Goal: Find contact information: Find contact information

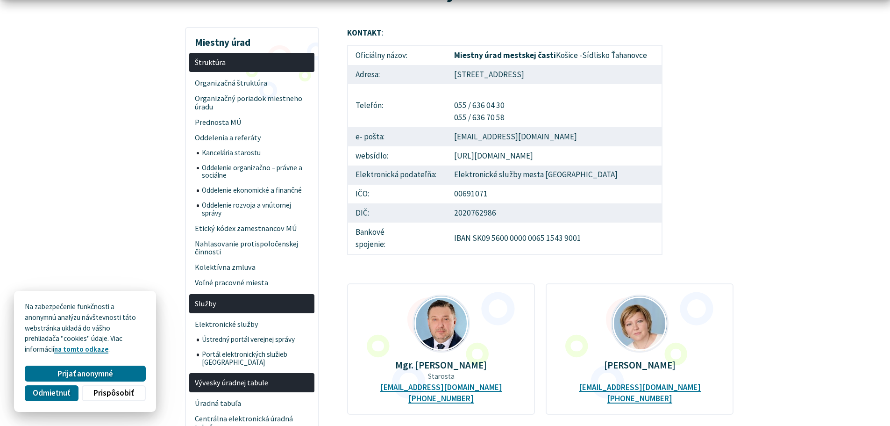
scroll to position [140, 0]
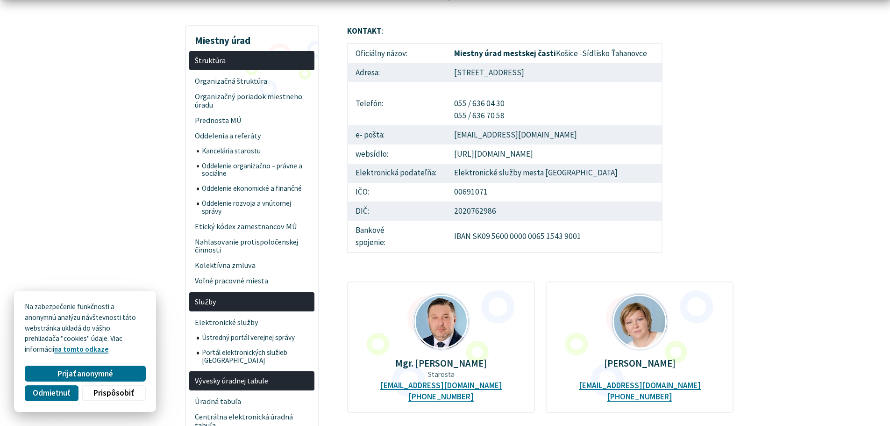
click at [604, 50] on td "Miestny úrad mestskej časti Košice -Sídlisko Ťahanovce" at bounding box center [554, 53] width 215 height 20
click at [605, 50] on td "Miestny úrad mestskej časti Košice -Sídlisko Ťahanovce" at bounding box center [554, 53] width 215 height 20
click at [605, 54] on td "Miestny úrad mestskej časti Košice -Sídlisko Ťahanovce" at bounding box center [554, 53] width 215 height 20
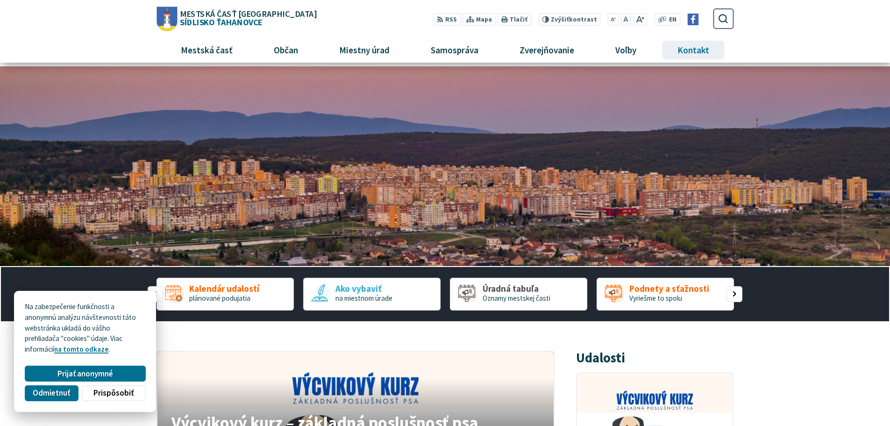
click at [690, 52] on span "Kontakt" at bounding box center [693, 49] width 39 height 25
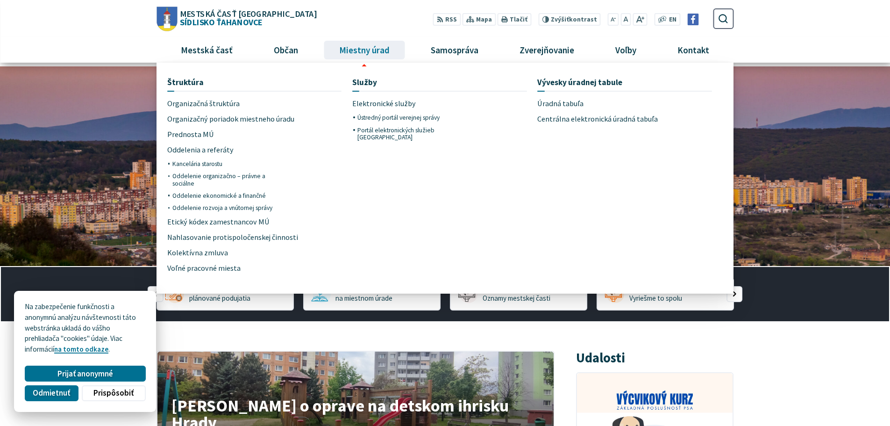
click at [379, 52] on span "Miestny úrad" at bounding box center [364, 49] width 57 height 25
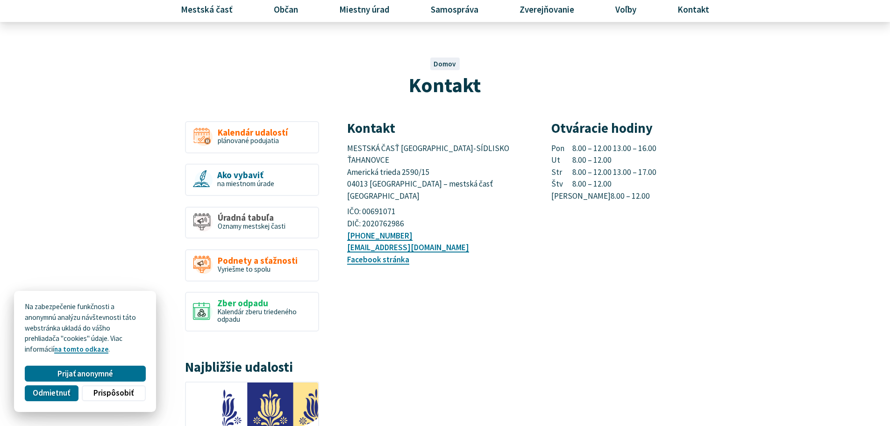
scroll to position [47, 0]
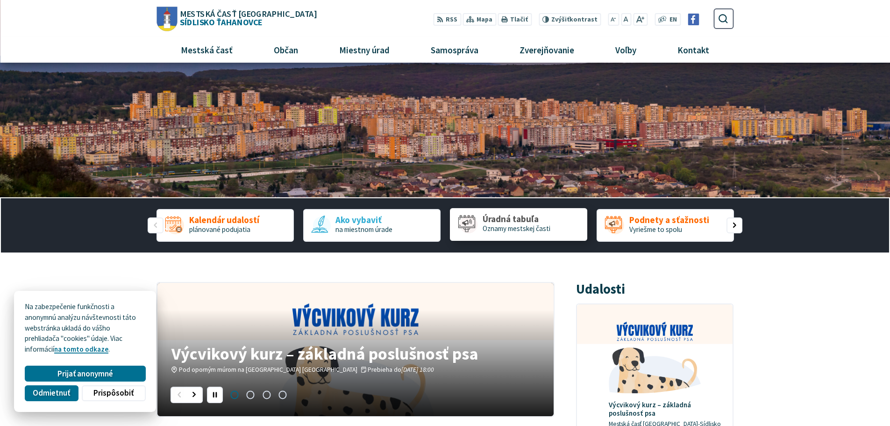
scroll to position [47, 0]
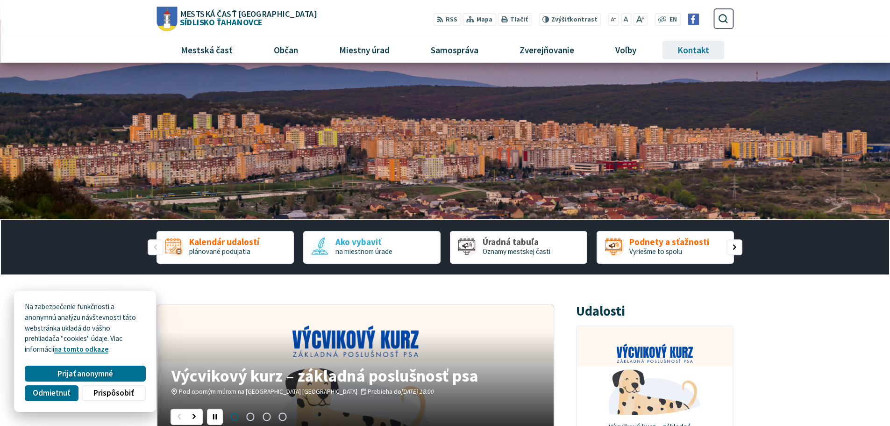
click at [688, 51] on span "Kontakt" at bounding box center [693, 49] width 39 height 25
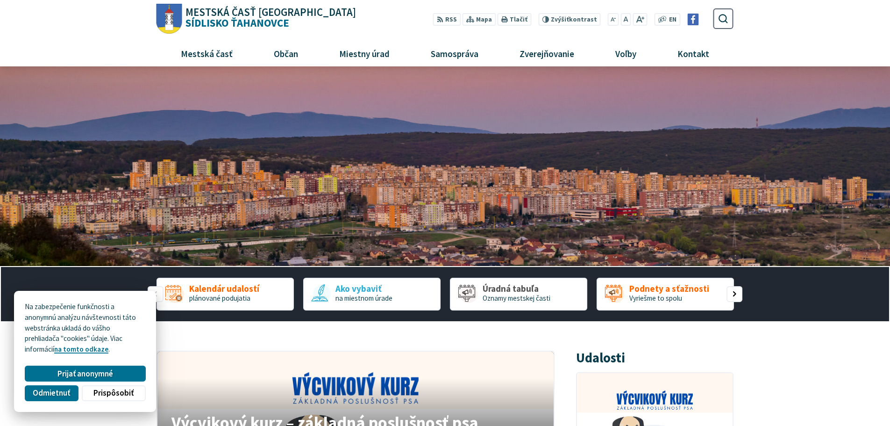
scroll to position [47, 0]
click at [698, 60] on span "Kontakt" at bounding box center [693, 53] width 39 height 25
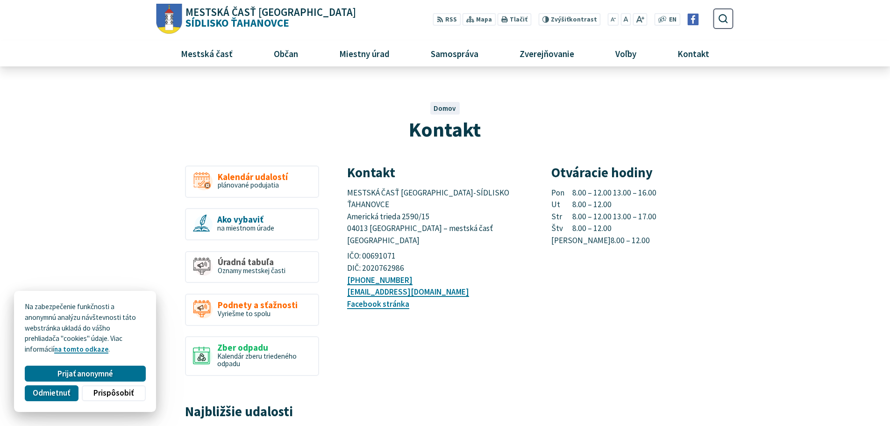
click at [464, 190] on span "MESTSKÁ ČASŤ [GEOGRAPHIC_DATA]-SÍDLISKO ŤAHANOVCE Americká trieda 2590/15 04013…" at bounding box center [429, 216] width 164 height 58
click at [450, 215] on span "MESTSKÁ ČASŤ [GEOGRAPHIC_DATA]-SÍDLISKO ŤAHANOVCE Americká trieda 2590/15 04013…" at bounding box center [429, 216] width 164 height 58
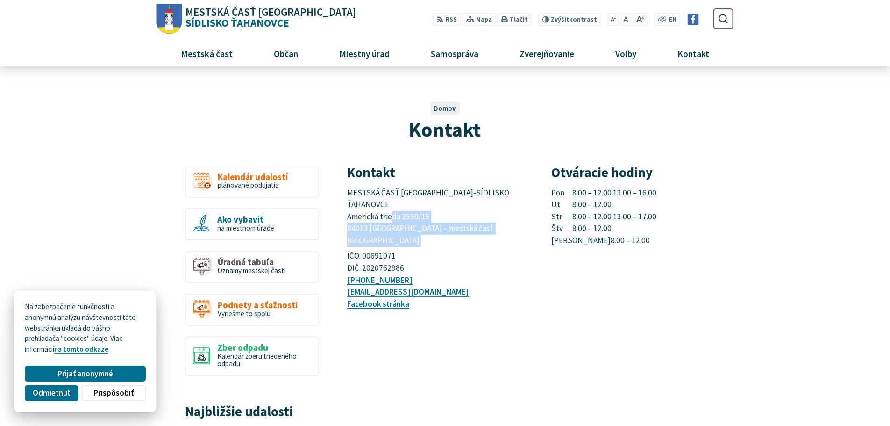
click at [450, 214] on span "MESTSKÁ ČASŤ [GEOGRAPHIC_DATA]-SÍDLISKO ŤAHANOVCE Americká trieda 2590/15 04013…" at bounding box center [429, 216] width 164 height 58
click at [451, 194] on span "MESTSKÁ ČASŤ [GEOGRAPHIC_DATA]-SÍDLISKO ŤAHANOVCE Americká trieda 2590/15 04013…" at bounding box center [429, 216] width 164 height 58
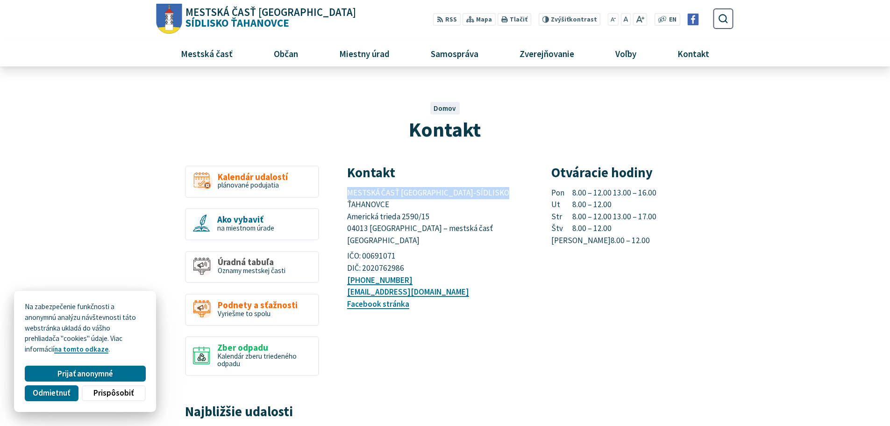
click at [451, 194] on span "MESTSKÁ ČASŤ [GEOGRAPHIC_DATA]-SÍDLISKO ŤAHANOVCE Americká trieda 2590/15 04013…" at bounding box center [429, 216] width 164 height 58
click at [415, 204] on span "MESTSKÁ ČASŤ [GEOGRAPHIC_DATA]-SÍDLISKO ŤAHANOVCE Americká trieda 2590/15 04013…" at bounding box center [429, 216] width 164 height 58
click at [415, 204] on span "MESTSKÁ ČASŤ KOŠICE-SÍDLISKO ŤAHANOVCE Americká trieda 2590/15 04013 Košice – m…" at bounding box center [429, 216] width 164 height 58
click at [417, 193] on span "MESTSKÁ ČASŤ KOŠICE-SÍDLISKO ŤAHANOVCE Americká trieda 2590/15 04013 Košice – m…" at bounding box center [429, 216] width 164 height 58
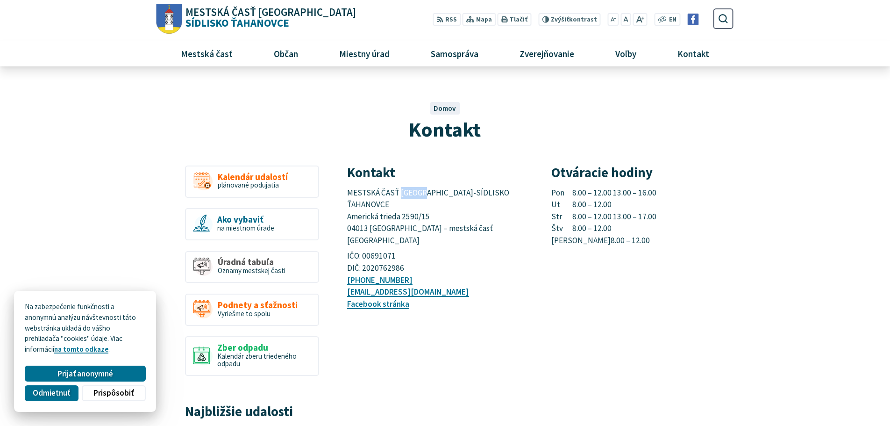
click at [417, 193] on span "MESTSKÁ ČASŤ KOŠICE-SÍDLISKO ŤAHANOVCE Americká trieda 2590/15 04013 Košice – m…" at bounding box center [429, 216] width 164 height 58
click at [417, 215] on span "MESTSKÁ ČASŤ KOŠICE-SÍDLISKO ŤAHANOVCE Americká trieda 2590/15 04013 Košice – m…" at bounding box center [429, 216] width 164 height 58
click at [416, 216] on span "MESTSKÁ ČASŤ KOŠICE-SÍDLISKO ŤAHANOVCE Americká trieda 2590/15 04013 Košice – m…" at bounding box center [429, 216] width 164 height 58
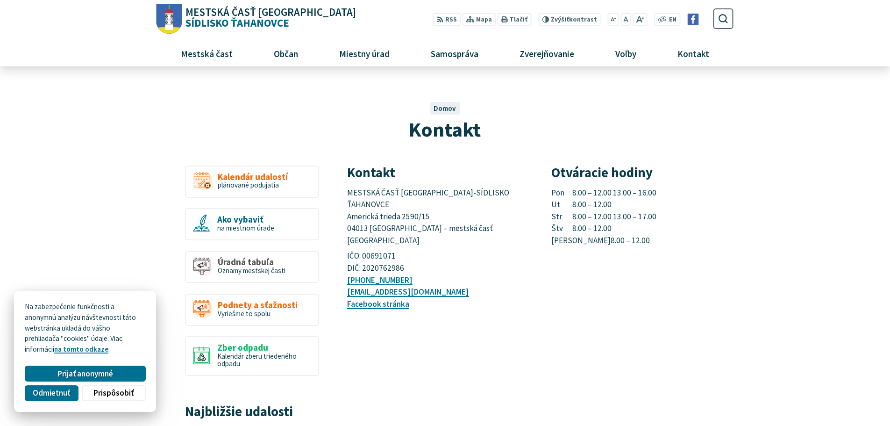
click at [415, 189] on span "MESTSKÁ ČASŤ KOŠICE-SÍDLISKO ŤAHANOVCE Americká trieda 2590/15 04013 Košice – m…" at bounding box center [429, 216] width 164 height 58
click at [406, 206] on span "MESTSKÁ ČASŤ KOŠICE-SÍDLISKO ŤAHANOVCE Americká trieda 2590/15 04013 Košice – m…" at bounding box center [429, 216] width 164 height 58
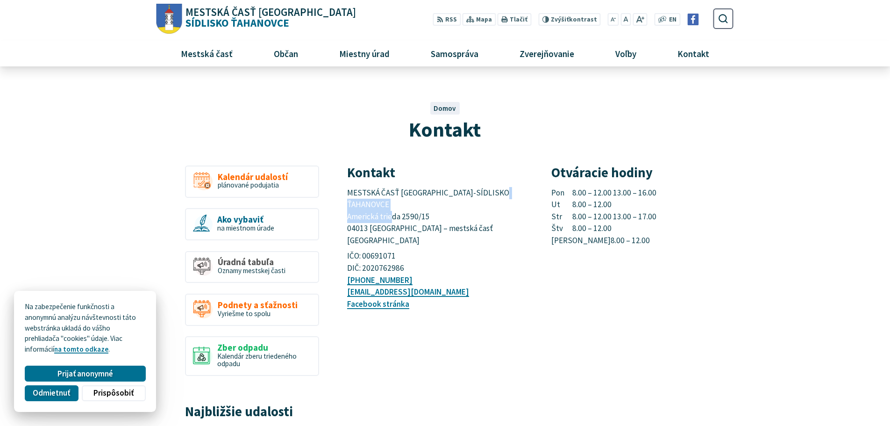
click at [406, 206] on span "MESTSKÁ ČASŤ KOŠICE-SÍDLISKO ŤAHANOVCE Americká trieda 2590/15 04013 Košice – m…" at bounding box center [429, 216] width 164 height 58
click at [429, 216] on span "MESTSKÁ ČASŤ KOŠICE-SÍDLISKO ŤAHANOVCE Americká trieda 2590/15 04013 Košice – m…" at bounding box center [429, 216] width 164 height 58
click at [431, 193] on span "MESTSKÁ ČASŤ KOŠICE-SÍDLISKO ŤAHANOVCE Americká trieda 2590/15 04013 Košice – m…" at bounding box center [429, 216] width 164 height 58
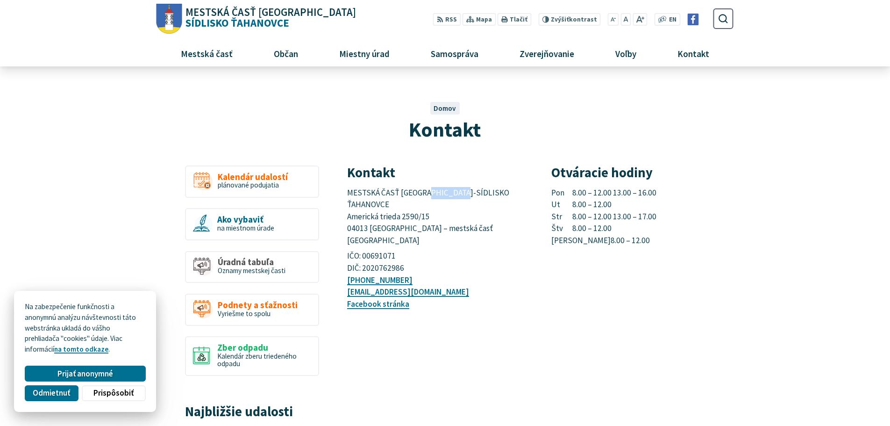
click at [431, 193] on span "MESTSKÁ ČASŤ KOŠICE-SÍDLISKO ŤAHANOVCE Americká trieda 2590/15 04013 Košice – m…" at bounding box center [429, 216] width 164 height 58
click at [420, 201] on span "MESTSKÁ ČASŤ KOŠICE-SÍDLISKO ŤAHANOVCE Americká trieda 2590/15 04013 Košice – m…" at bounding box center [429, 216] width 164 height 58
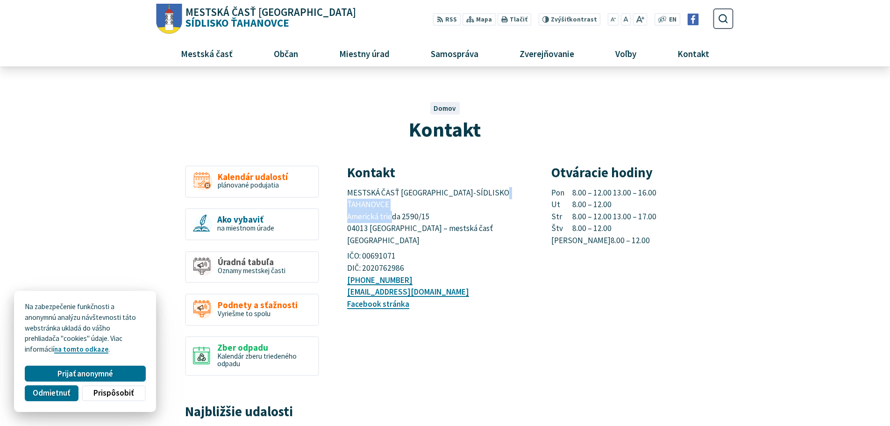
click at [420, 201] on span "MESTSKÁ ČASŤ KOŠICE-SÍDLISKO ŤAHANOVCE Americká trieda 2590/15 04013 Košice – m…" at bounding box center [429, 216] width 164 height 58
click at [419, 218] on span "MESTSKÁ ČASŤ KOŠICE-SÍDLISKO ŤAHANOVCE Americká trieda 2590/15 04013 Košice – m…" at bounding box center [429, 216] width 164 height 58
click at [430, 191] on span "MESTSKÁ ČASŤ KOŠICE-SÍDLISKO ŤAHANOVCE Americká trieda 2590/15 04013 Košice – m…" at bounding box center [429, 216] width 164 height 58
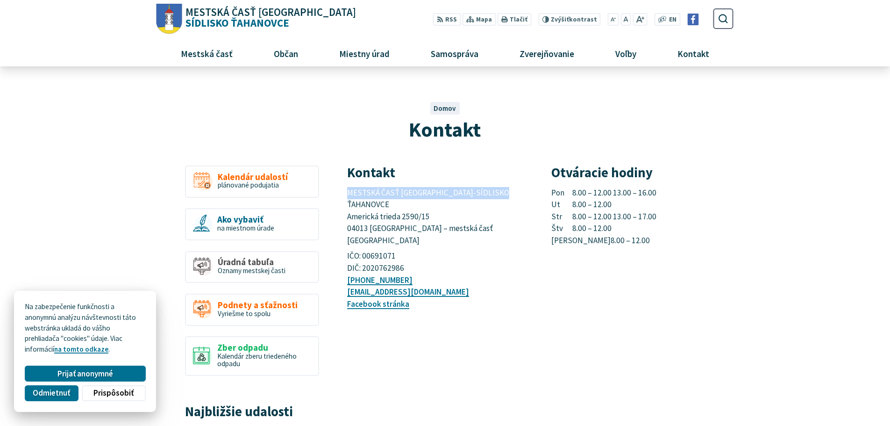
click at [430, 191] on span "MESTSKÁ ČASŤ KOŠICE-SÍDLISKO ŤAHANOVCE Americká trieda 2590/15 04013 Košice – m…" at bounding box center [429, 216] width 164 height 58
click at [499, 215] on span "MESTSKÁ ČASŤ KOŠICE-SÍDLISKO ŤAHANOVCE Americká trieda 2590/15 04013 Košice – m…" at bounding box center [429, 216] width 164 height 58
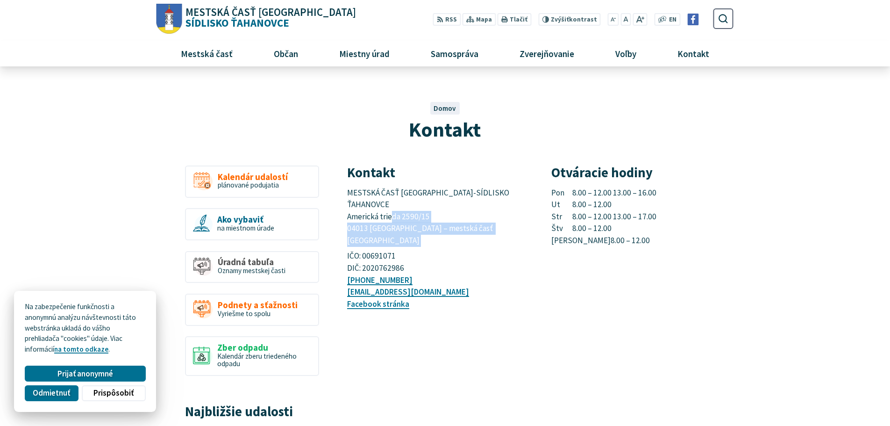
click at [499, 215] on span "MESTSKÁ ČASŤ KOŠICE-SÍDLISKO ŤAHANOVCE Americká trieda 2590/15 04013 Košice – m…" at bounding box center [429, 216] width 164 height 58
click at [457, 192] on span "MESTSKÁ ČASŤ KOŠICE-SÍDLISKO ŤAHANOVCE Americká trieda 2590/15 04013 Košice – m…" at bounding box center [429, 216] width 164 height 58
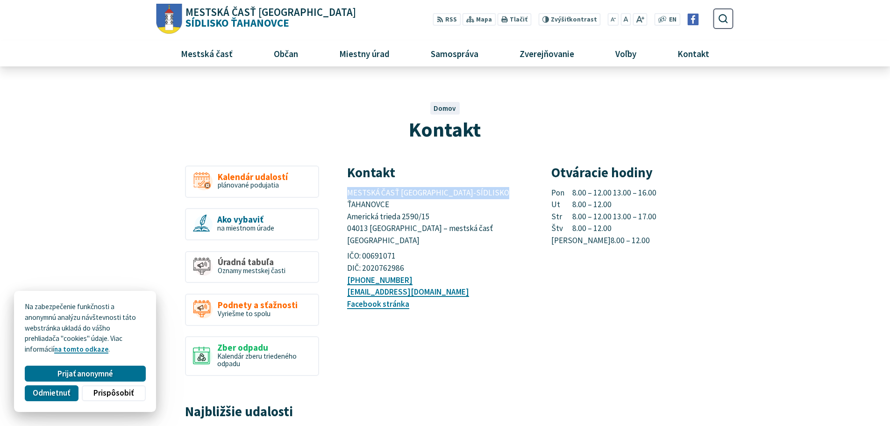
click at [457, 192] on span "MESTSKÁ ČASŤ KOŠICE-SÍDLISKO ŤAHANOVCE Americká trieda 2590/15 04013 Košice – m…" at bounding box center [429, 216] width 164 height 58
click at [449, 215] on span "MESTSKÁ ČASŤ KOŠICE-SÍDLISKO ŤAHANOVCE Americká trieda 2590/15 04013 Košice – m…" at bounding box center [429, 216] width 164 height 58
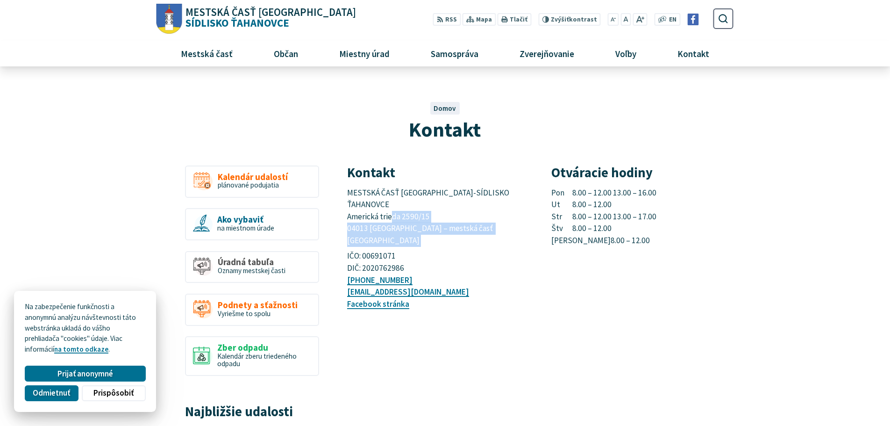
click at [449, 215] on span "MESTSKÁ ČASŤ KOŠICE-SÍDLISKO ŤAHANOVCE Americká trieda 2590/15 04013 Košice – m…" at bounding box center [429, 216] width 164 height 58
click at [409, 203] on span "MESTSKÁ ČASŤ KOŠICE-SÍDLISKO ŤAHANOVCE Americká trieda 2590/15 04013 Košice – m…" at bounding box center [429, 216] width 164 height 58
click at [408, 193] on span "MESTSKÁ ČASŤ KOŠICE-SÍDLISKO ŤAHANOVCE Americká trieda 2590/15 04013 Košice – m…" at bounding box center [429, 216] width 164 height 58
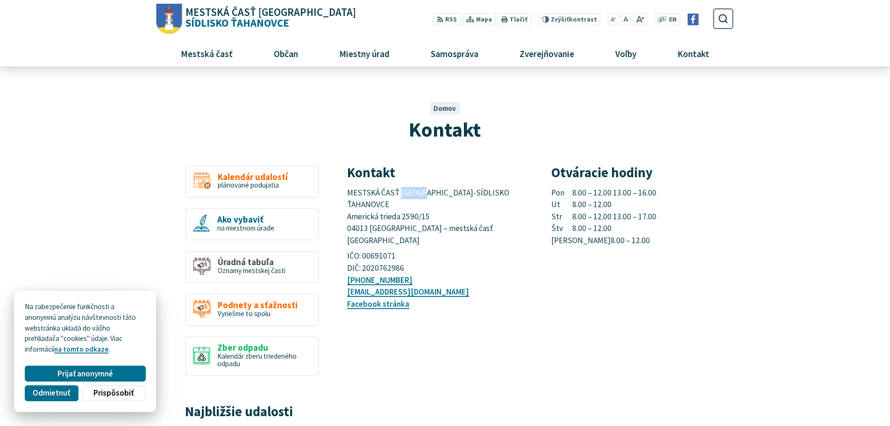
click at [408, 193] on span "MESTSKÁ ČASŤ KOŠICE-SÍDLISKO ŤAHANOVCE Americká trieda 2590/15 04013 Košice – m…" at bounding box center [429, 216] width 164 height 58
click at [405, 204] on span "MESTSKÁ ČASŤ KOŠICE-SÍDLISKO ŤAHANOVCE Americká trieda 2590/15 04013 Košice – m…" at bounding box center [429, 216] width 164 height 58
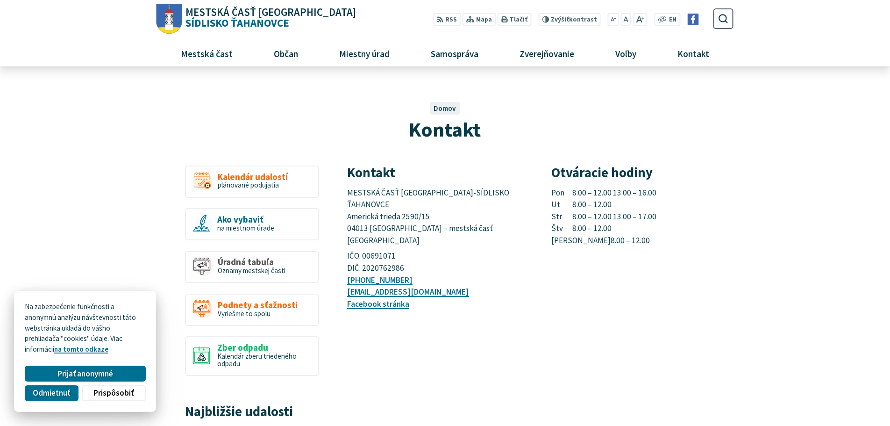
click at [403, 219] on span "MESTSKÁ ČASŤ KOŠICE-SÍDLISKO ŤAHANOVCE Americká trieda 2590/15 04013 Košice – m…" at bounding box center [429, 216] width 164 height 58
click at [406, 207] on span "MESTSKÁ ČASŤ KOŠICE-SÍDLISKO ŤAHANOVCE Americká trieda 2590/15 04013 Košice – m…" at bounding box center [429, 216] width 164 height 58
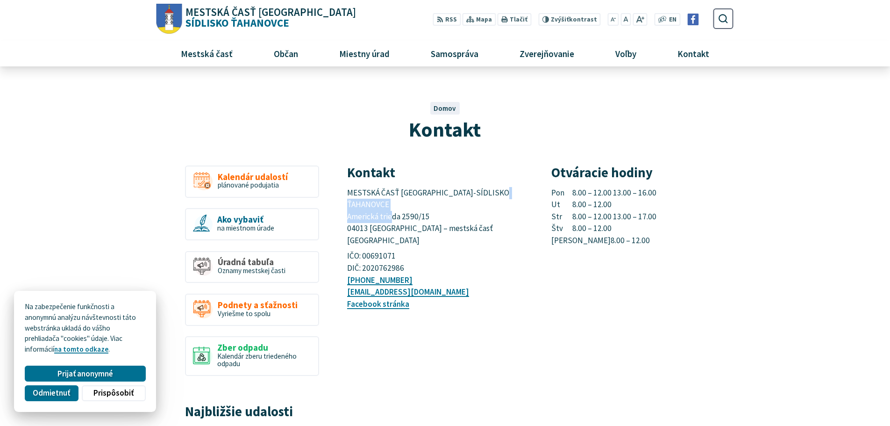
click at [406, 207] on span "MESTSKÁ ČASŤ KOŠICE-SÍDLISKO ŤAHANOVCE Americká trieda 2590/15 04013 Košice – m…" at bounding box center [429, 216] width 164 height 58
click at [410, 196] on span "MESTSKÁ ČASŤ KOŠICE-SÍDLISKO ŤAHANOVCE Americká trieda 2590/15 04013 Košice – m…" at bounding box center [429, 216] width 164 height 58
click at [417, 207] on span "MESTSKÁ ČASŤ KOŠICE-SÍDLISKO ŤAHANOVCE Americká trieda 2590/15 04013 Košice – m…" at bounding box center [429, 216] width 164 height 58
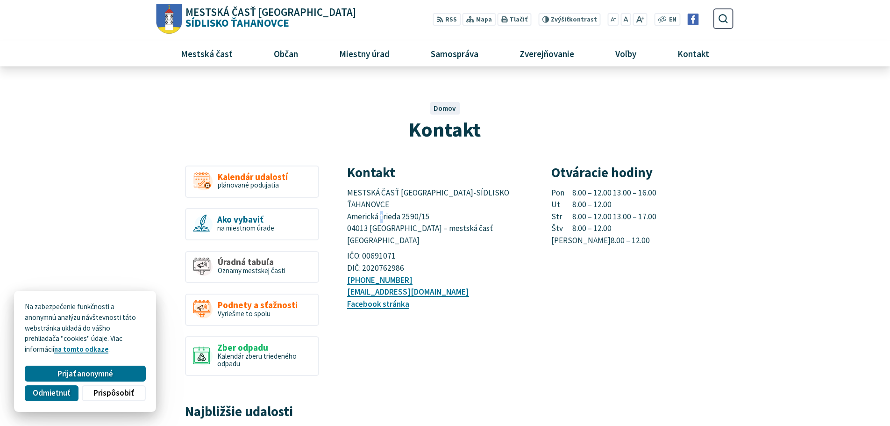
click at [416, 207] on span "MESTSKÁ ČASŤ KOŠICE-SÍDLISKO ŤAHANOVCE Americká trieda 2590/15 04013 Košice – m…" at bounding box center [429, 216] width 164 height 58
click at [420, 218] on span "MESTSKÁ ČASŤ KOŠICE-SÍDLISKO ŤAHANOVCE Americká trieda 2590/15 04013 Košice – m…" at bounding box center [429, 216] width 164 height 58
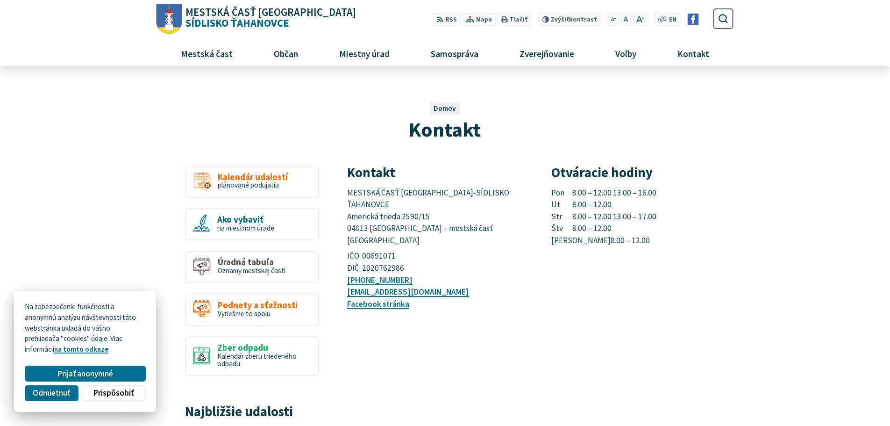
click at [422, 193] on span "MESTSKÁ ČASŤ KOŠICE-SÍDLISKO ŤAHANOVCE Americká trieda 2590/15 04013 Košice – m…" at bounding box center [429, 216] width 164 height 58
click at [416, 201] on span "MESTSKÁ ČASŤ KOŠICE-SÍDLISKO ŤAHANOVCE Americká trieda 2590/15 04013 Košice – m…" at bounding box center [429, 216] width 164 height 58
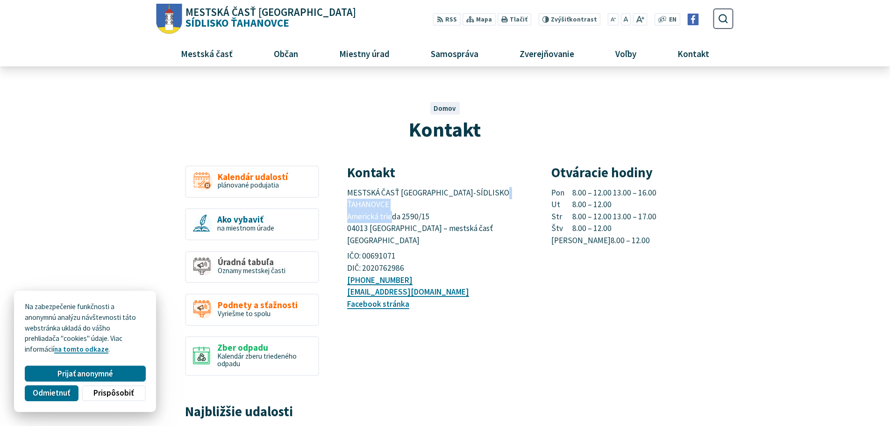
click at [416, 201] on span "MESTSKÁ ČASŤ KOŠICE-SÍDLISKO ŤAHANOVCE Americká trieda 2590/15 04013 Košice – m…" at bounding box center [429, 216] width 164 height 58
click at [414, 217] on span "MESTSKÁ ČASŤ KOŠICE-SÍDLISKO ŤAHANOVCE Americká trieda 2590/15 04013 Košice – m…" at bounding box center [429, 216] width 164 height 58
click at [414, 208] on span "MESTSKÁ ČASŤ KOŠICE-SÍDLISKO ŤAHANOVCE Americká trieda 2590/15 04013 Košice – m…" at bounding box center [429, 216] width 164 height 58
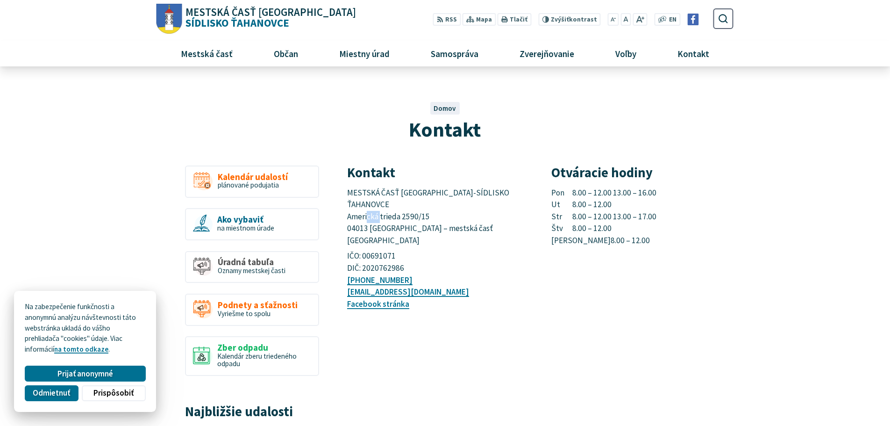
click at [414, 208] on span "MESTSKÁ ČASŤ KOŠICE-SÍDLISKO ŤAHANOVCE Americká trieda 2590/15 04013 Košice – m…" at bounding box center [429, 216] width 164 height 58
click at [415, 192] on span "MESTSKÁ ČASŤ KOŠICE-SÍDLISKO ŤAHANOVCE Americká trieda 2590/15 04013 Košice – m…" at bounding box center [429, 216] width 164 height 58
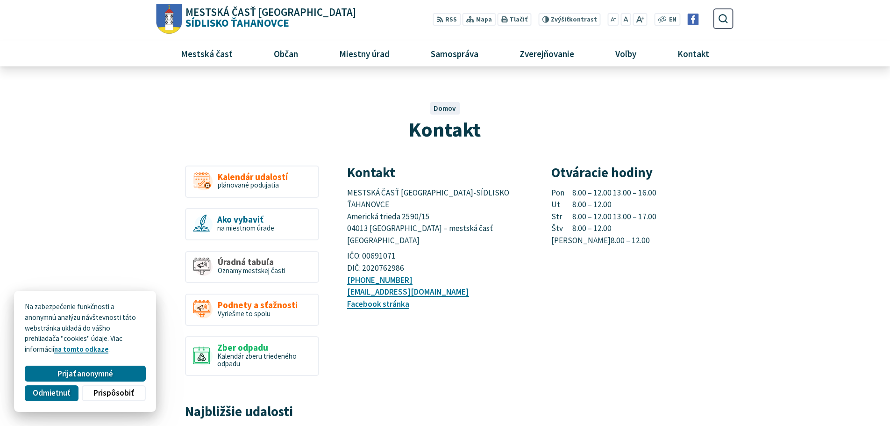
click at [417, 207] on span "MESTSKÁ ČASŤ KOŠICE-SÍDLISKO ŤAHANOVCE Americká trieda 2590/15 04013 Košice – m…" at bounding box center [429, 216] width 164 height 58
click at [417, 218] on span "MESTSKÁ ČASŤ KOŠICE-SÍDLISKO ŤAHANOVCE Americká trieda 2590/15 04013 Košice – m…" at bounding box center [429, 216] width 164 height 58
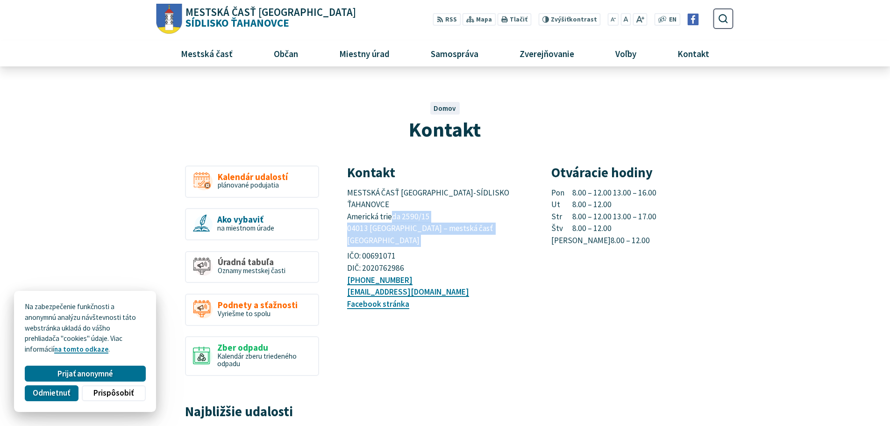
click at [417, 218] on span "MESTSKÁ ČASŤ KOŠICE-SÍDLISKO ŤAHANOVCE Americká trieda 2590/15 04013 Košice – m…" at bounding box center [429, 216] width 164 height 58
click at [417, 207] on span "MESTSKÁ ČASŤ KOŠICE-SÍDLISKO ŤAHANOVCE Americká trieda 2590/15 04013 Košice – m…" at bounding box center [429, 216] width 164 height 58
click at [415, 193] on span "MESTSKÁ ČASŤ KOŠICE-SÍDLISKO ŤAHANOVCE Americká trieda 2590/15 04013 Košice – m…" at bounding box center [429, 216] width 164 height 58
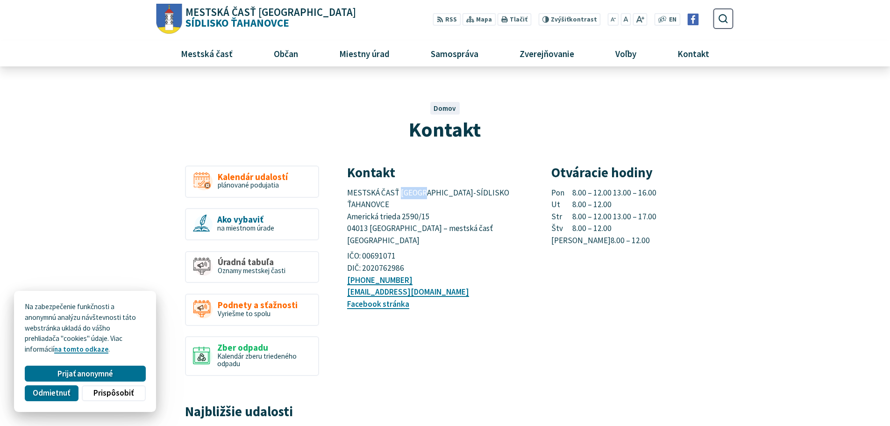
click at [415, 193] on span "MESTSKÁ ČASŤ KOŠICE-SÍDLISKO ŤAHANOVCE Americká trieda 2590/15 04013 Košice – m…" at bounding box center [429, 216] width 164 height 58
click at [413, 208] on span "MESTSKÁ ČASŤ KOŠICE-SÍDLISKO ŤAHANOVCE Americká trieda 2590/15 04013 Košice – m…" at bounding box center [429, 216] width 164 height 58
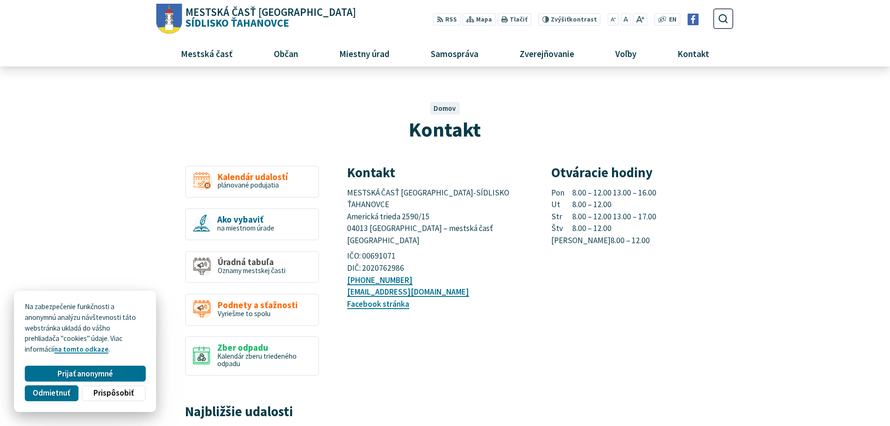
click at [414, 216] on span "MESTSKÁ ČASŤ KOŠICE-SÍDLISKO ŤAHANOVCE Americká trieda 2590/15 04013 Košice – m…" at bounding box center [429, 216] width 164 height 58
click at [414, 205] on span "MESTSKÁ ČASŤ KOŠICE-SÍDLISKO ŤAHANOVCE Americká trieda 2590/15 04013 Košice – m…" at bounding box center [429, 216] width 164 height 58
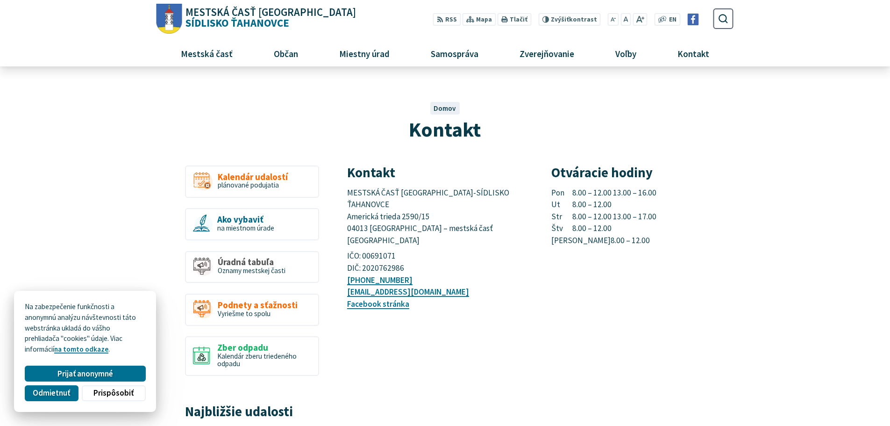
click at [414, 197] on span "MESTSKÁ ČASŤ KOŠICE-SÍDLISKO ŤAHANOVCE Americká trieda 2590/15 04013 Košice – m…" at bounding box center [429, 216] width 164 height 58
click at [413, 206] on span "MESTSKÁ ČASŤ KOŠICE-SÍDLISKO ŤAHANOVCE Americká trieda 2590/15 04013 Košice – m…" at bounding box center [429, 216] width 164 height 58
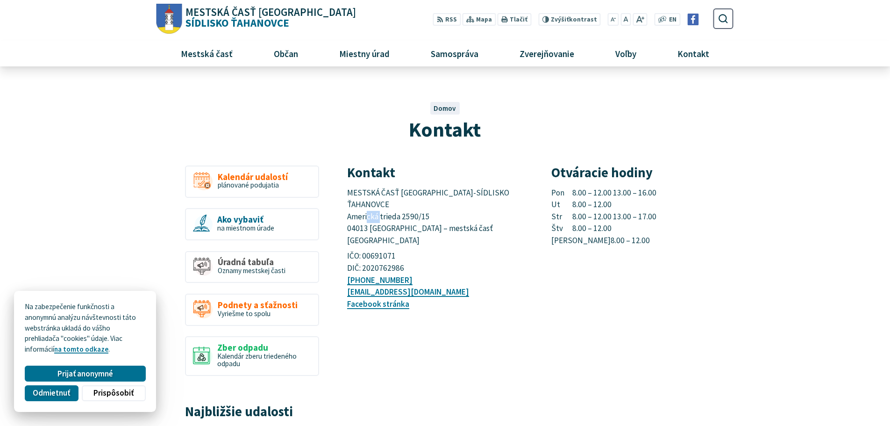
click at [414, 207] on span "MESTSKÁ ČASŤ KOŠICE-SÍDLISKO ŤAHANOVCE Americká trieda 2590/15 04013 Košice – m…" at bounding box center [429, 216] width 164 height 58
click at [413, 206] on span "MESTSKÁ ČASŤ KOŠICE-SÍDLISKO ŤAHANOVCE Americká trieda 2590/15 04013 Košice – m…" at bounding box center [429, 216] width 164 height 58
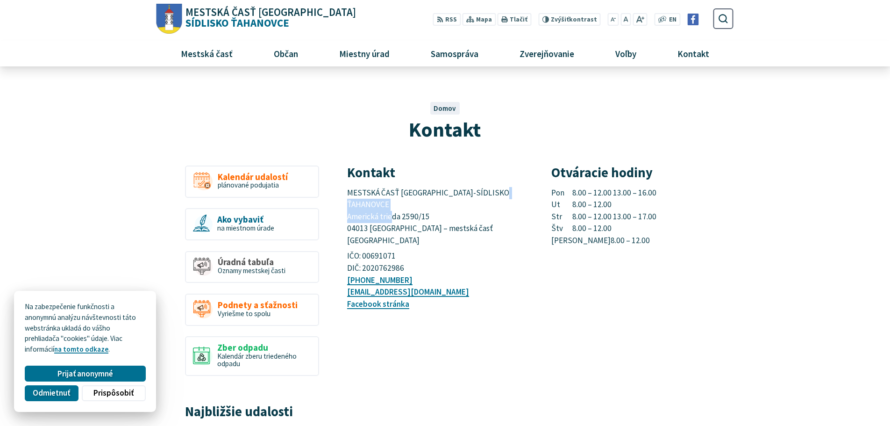
click at [413, 206] on span "MESTSKÁ ČASŤ KOŠICE-SÍDLISKO ŤAHANOVCE Americká trieda 2590/15 04013 Košice – m…" at bounding box center [429, 216] width 164 height 58
click at [415, 215] on span "MESTSKÁ ČASŤ KOŠICE-SÍDLISKO ŤAHANOVCE Americká trieda 2590/15 04013 Košice – m…" at bounding box center [429, 216] width 164 height 58
click at [413, 206] on span "MESTSKÁ ČASŤ KOŠICE-SÍDLISKO ŤAHANOVCE Americká trieda 2590/15 04013 Košice – m…" at bounding box center [429, 216] width 164 height 58
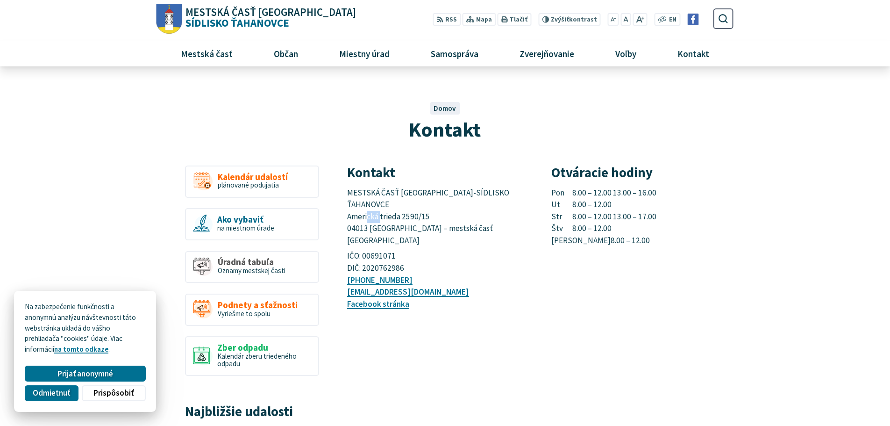
click at [413, 206] on span "MESTSKÁ ČASŤ KOŠICE-SÍDLISKO ŤAHANOVCE Americká trieda 2590/15 04013 Košice – m…" at bounding box center [429, 216] width 164 height 58
click at [413, 202] on span "MESTSKÁ ČASŤ KOŠICE-SÍDLISKO ŤAHANOVCE Americká trieda 2590/15 04013 Košice – m…" at bounding box center [429, 216] width 164 height 58
click at [413, 194] on span "MESTSKÁ ČASŤ KOŠICE-SÍDLISKO ŤAHANOVCE Americká trieda 2590/15 04013 Košice – m…" at bounding box center [429, 216] width 164 height 58
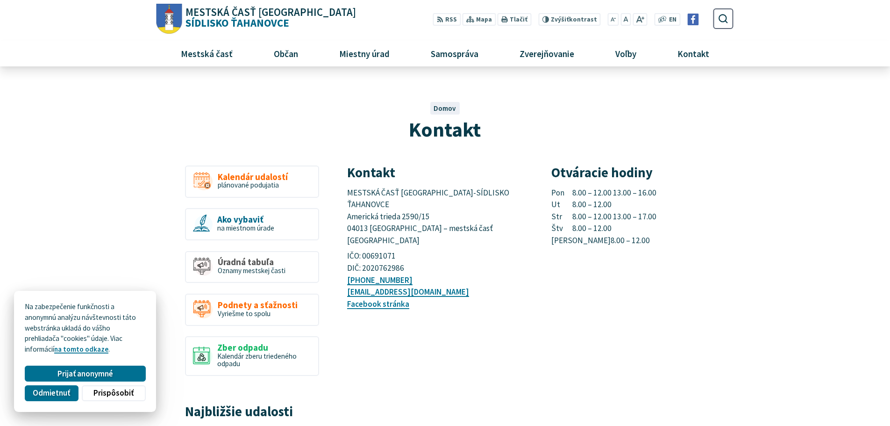
click at [413, 203] on span "MESTSKÁ ČASŤ KOŠICE-SÍDLISKO ŤAHANOVCE Americká trieda 2590/15 04013 Košice – m…" at bounding box center [429, 216] width 164 height 58
click at [413, 215] on span "MESTSKÁ ČASŤ KOŠICE-SÍDLISKO ŤAHANOVCE Americká trieda 2590/15 04013 Košice – m…" at bounding box center [429, 216] width 164 height 58
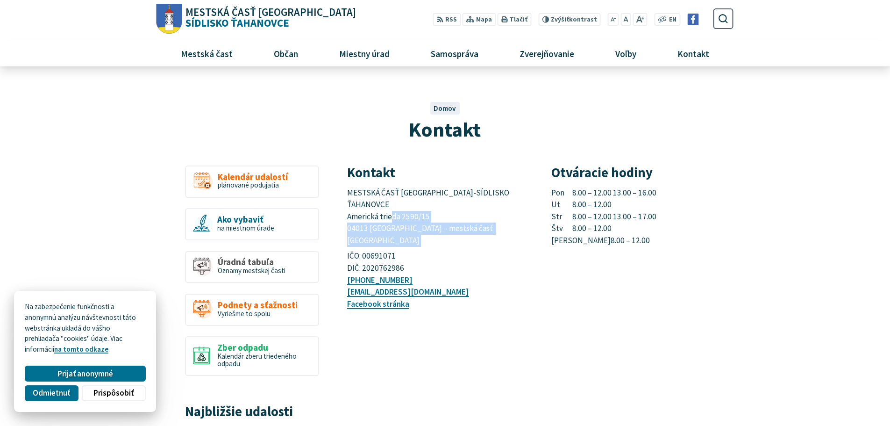
click at [413, 215] on span "MESTSKÁ ČASŤ KOŠICE-SÍDLISKO ŤAHANOVCE Americká trieda 2590/15 04013 Košice – m…" at bounding box center [429, 216] width 164 height 58
click at [413, 206] on span "MESTSKÁ ČASŤ KOŠICE-SÍDLISKO ŤAHANOVCE Americká trieda 2590/15 04013 Košice – m…" at bounding box center [429, 216] width 164 height 58
click at [413, 193] on span "MESTSKÁ ČASŤ KOŠICE-SÍDLISKO ŤAHANOVCE Americká trieda 2590/15 04013 Košice – m…" at bounding box center [429, 216] width 164 height 58
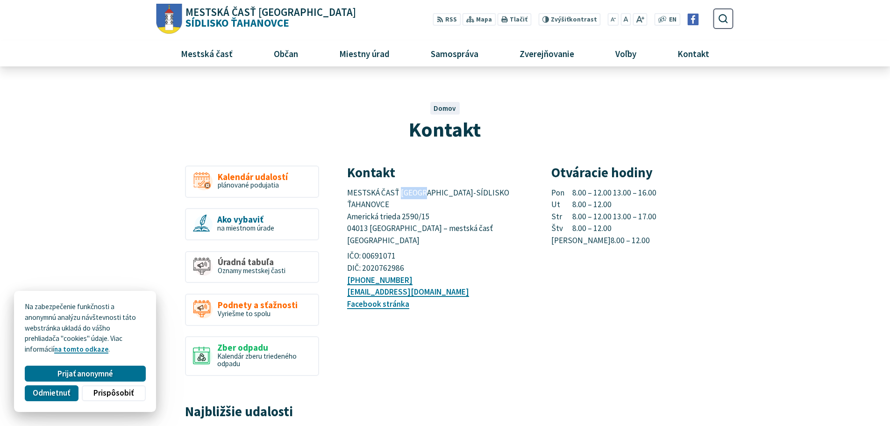
click at [413, 193] on span "MESTSKÁ ČASŤ KOŠICE-SÍDLISKO ŤAHANOVCE Americká trieda 2590/15 04013 Košice – m…" at bounding box center [429, 216] width 164 height 58
click at [412, 201] on span "MESTSKÁ ČASŤ KOŠICE-SÍDLISKO ŤAHANOVCE Americká trieda 2590/15 04013 Košice – m…" at bounding box center [429, 216] width 164 height 58
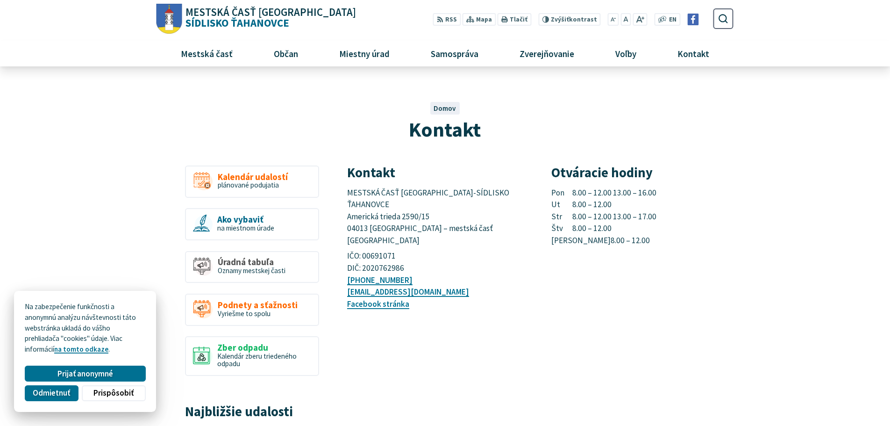
click at [414, 217] on span "MESTSKÁ ČASŤ KOŠICE-SÍDLISKO ŤAHANOVCE Americká trieda 2590/15 04013 Košice – m…" at bounding box center [429, 216] width 164 height 58
click at [411, 206] on span "MESTSKÁ ČASŤ KOŠICE-SÍDLISKO ŤAHANOVCE Americká trieda 2590/15 04013 Košice – m…" at bounding box center [429, 216] width 164 height 58
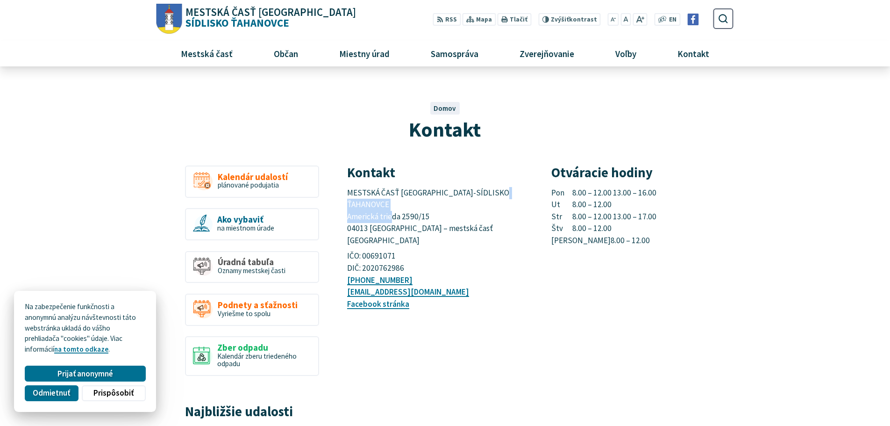
click at [411, 206] on span "MESTSKÁ ČASŤ KOŠICE-SÍDLISKO ŤAHANOVCE Americká trieda 2590/15 04013 Košice – m…" at bounding box center [429, 216] width 164 height 58
click at [412, 194] on span "MESTSKÁ ČASŤ KOŠICE-SÍDLISKO ŤAHANOVCE Americká trieda 2590/15 04013 Košice – m…" at bounding box center [429, 216] width 164 height 58
click at [425, 214] on span "MESTSKÁ ČASŤ KOŠICE-SÍDLISKO ŤAHANOVCE Americká trieda 2590/15 04013 Košice – m…" at bounding box center [429, 216] width 164 height 58
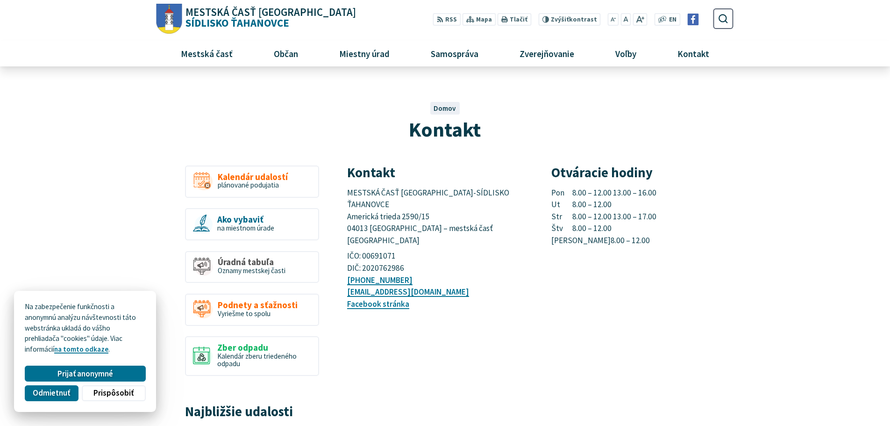
click at [425, 214] on span "MESTSKÁ ČASŤ KOŠICE-SÍDLISKO ŤAHANOVCE Americká trieda 2590/15 04013 Košice – m…" at bounding box center [429, 216] width 164 height 58
click at [415, 208] on span "MESTSKÁ ČASŤ KOŠICE-SÍDLISKO ŤAHANOVCE Americká trieda 2590/15 04013 Košice – m…" at bounding box center [429, 216] width 164 height 58
click at [414, 208] on span "MESTSKÁ ČASŤ KOŠICE-SÍDLISKO ŤAHANOVCE Americká trieda 2590/15 04013 Košice – m…" at bounding box center [429, 216] width 164 height 58
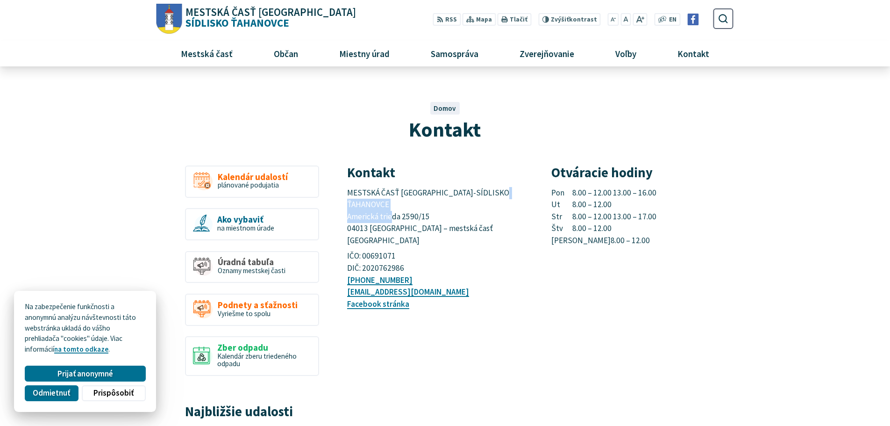
click at [414, 208] on span "MESTSKÁ ČASŤ KOŠICE-SÍDLISKO ŤAHANOVCE Americká trieda 2590/15 04013 Košice – m…" at bounding box center [429, 216] width 164 height 58
click at [415, 194] on span "MESTSKÁ ČASŤ KOŠICE-SÍDLISKO ŤAHANOVCE Americká trieda 2590/15 04013 Košice – m…" at bounding box center [429, 216] width 164 height 58
click at [417, 206] on span "MESTSKÁ ČASŤ KOŠICE-SÍDLISKO ŤAHANOVCE Americká trieda 2590/15 04013 Košice – m…" at bounding box center [429, 216] width 164 height 58
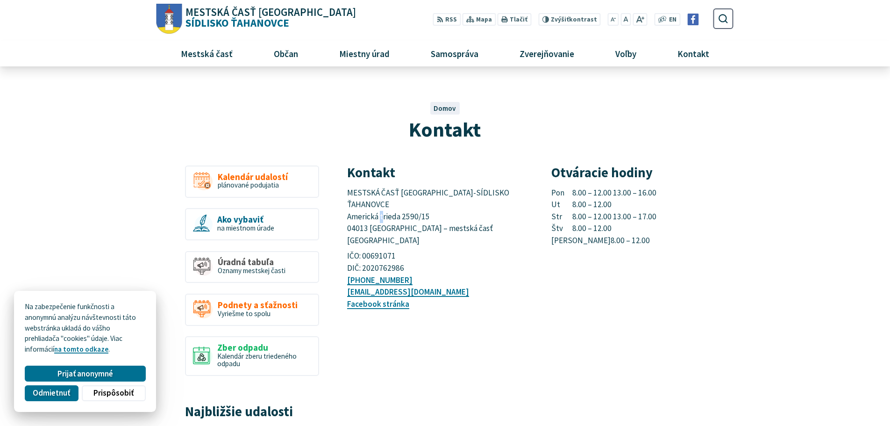
click at [417, 206] on span "MESTSKÁ ČASŤ KOŠICE-SÍDLISKO ŤAHANOVCE Americká trieda 2590/15 04013 Košice – m…" at bounding box center [429, 216] width 164 height 58
click at [418, 218] on span "MESTSKÁ ČASŤ KOŠICE-SÍDLISKO ŤAHANOVCE Americká trieda 2590/15 04013 Košice – m…" at bounding box center [429, 216] width 164 height 58
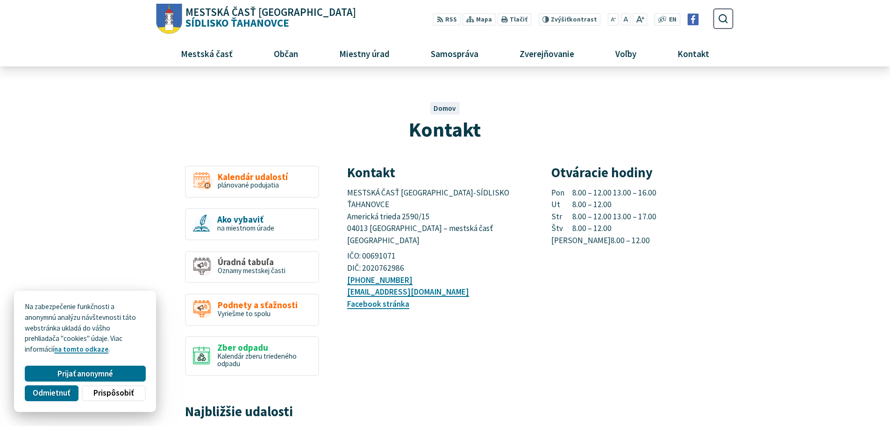
click at [417, 205] on span "MESTSKÁ ČASŤ KOŠICE-SÍDLISKO ŤAHANOVCE Americká trieda 2590/15 04013 Košice – m…" at bounding box center [429, 216] width 164 height 58
click at [416, 194] on span "MESTSKÁ ČASŤ KOŠICE-SÍDLISKO ŤAHANOVCE Americká trieda 2590/15 04013 Košice – m…" at bounding box center [429, 216] width 164 height 58
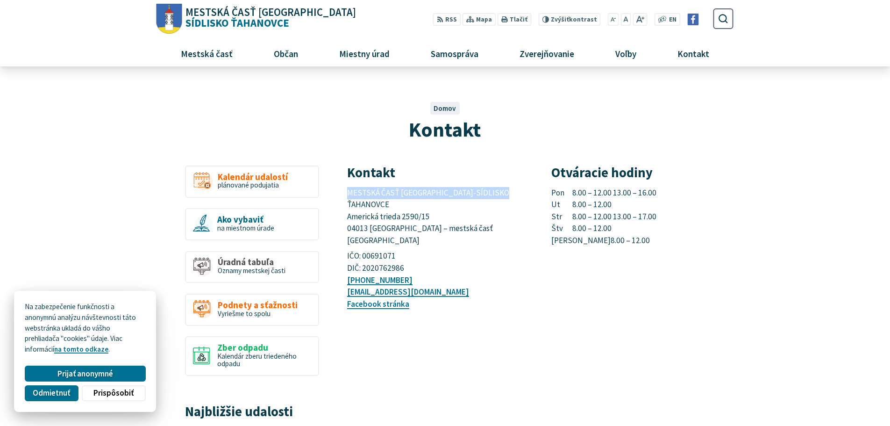
click at [416, 194] on span "MESTSKÁ ČASŤ KOŠICE-SÍDLISKO ŤAHANOVCE Americká trieda 2590/15 04013 Košice – m…" at bounding box center [429, 216] width 164 height 58
click at [418, 204] on span "MESTSKÁ ČASŤ KOŠICE-SÍDLISKO ŤAHANOVCE Americká trieda 2590/15 04013 Košice – m…" at bounding box center [429, 216] width 164 height 58
click at [418, 213] on span "MESTSKÁ ČASŤ KOŠICE-SÍDLISKO ŤAHANOVCE Americká trieda 2590/15 04013 Košice – m…" at bounding box center [429, 216] width 164 height 58
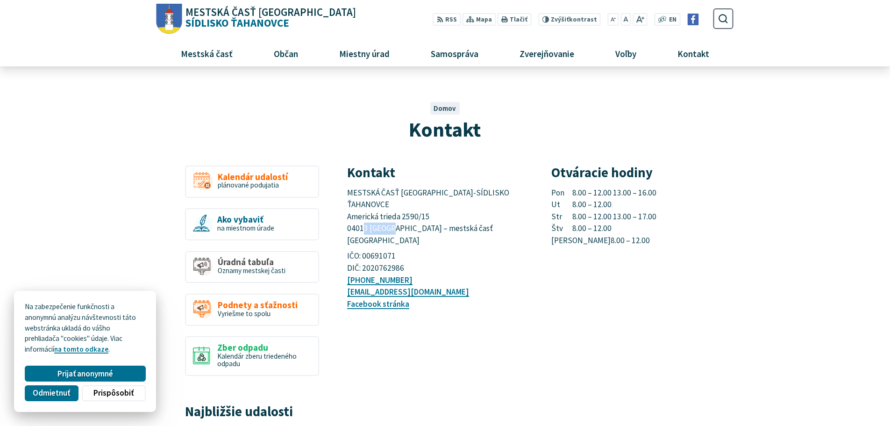
click at [418, 213] on span "MESTSKÁ ČASŤ KOŠICE-SÍDLISKO ŤAHANOVCE Americká trieda 2590/15 04013 Košice – m…" at bounding box center [429, 216] width 164 height 58
click at [416, 205] on span "MESTSKÁ ČASŤ KOŠICE-SÍDLISKO ŤAHANOVCE Americká trieda 2590/15 04013 Košice – m…" at bounding box center [429, 216] width 164 height 58
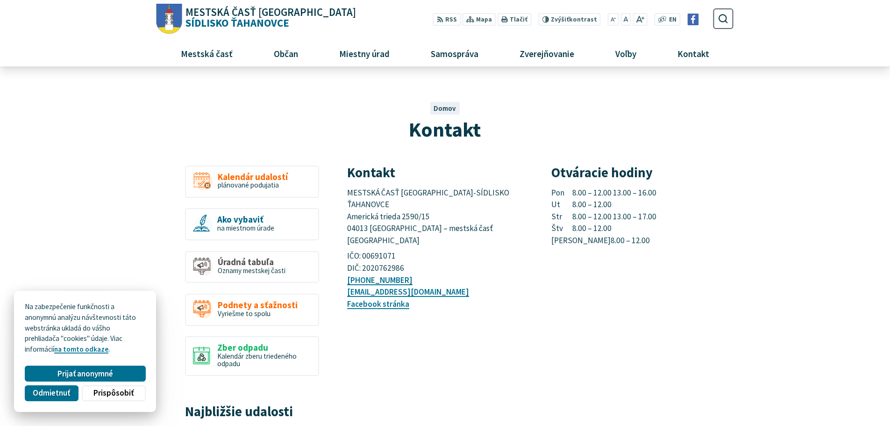
click at [418, 195] on span "MESTSKÁ ČASŤ KOŠICE-SÍDLISKO ŤAHANOVCE Americká trieda 2590/15 04013 Košice – m…" at bounding box center [429, 216] width 164 height 58
click at [420, 203] on span "MESTSKÁ ČASŤ KOŠICE-SÍDLISKO ŤAHANOVCE Americká trieda 2590/15 04013 Košice – m…" at bounding box center [429, 216] width 164 height 58
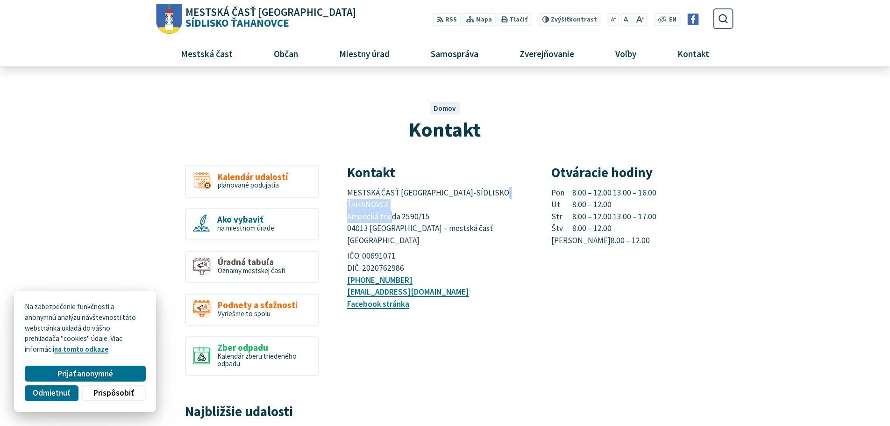
click at [420, 203] on span "MESTSKÁ ČASŤ KOŠICE-SÍDLISKO ŤAHANOVCE Americká trieda 2590/15 04013 Košice – m…" at bounding box center [429, 216] width 164 height 58
click at [417, 216] on span "MESTSKÁ ČASŤ KOŠICE-SÍDLISKO ŤAHANOVCE Americká trieda 2590/15 04013 Košice – m…" at bounding box center [429, 216] width 164 height 58
click at [417, 205] on span "MESTSKÁ ČASŤ KOŠICE-SÍDLISKO ŤAHANOVCE Americká trieda 2590/15 04013 Košice – m…" at bounding box center [429, 216] width 164 height 58
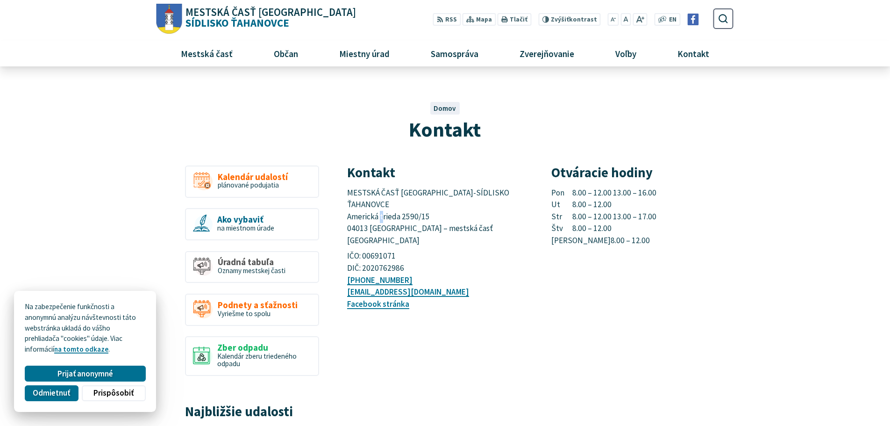
click at [417, 205] on span "MESTSKÁ ČASŤ KOŠICE-SÍDLISKO ŤAHANOVCE Americká trieda 2590/15 04013 Košice – m…" at bounding box center [429, 216] width 164 height 58
click at [420, 195] on span "MESTSKÁ ČASŤ KOŠICE-SÍDLISKO ŤAHANOVCE Americká trieda 2590/15 04013 Košice – m…" at bounding box center [429, 216] width 164 height 58
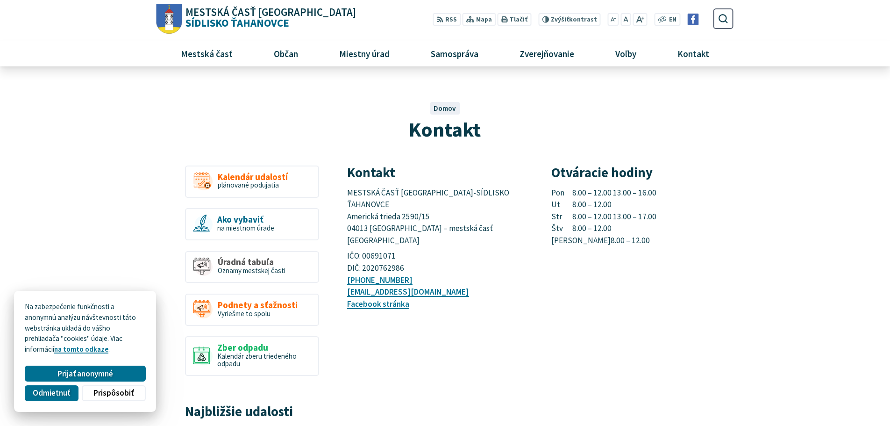
click at [420, 205] on span "MESTSKÁ ČASŤ KOŠICE-SÍDLISKO ŤAHANOVCE Americká trieda 2590/15 04013 Košice – m…" at bounding box center [429, 216] width 164 height 58
click at [417, 217] on span "MESTSKÁ ČASŤ KOŠICE-SÍDLISKO ŤAHANOVCE Americká trieda 2590/15 04013 Košice – m…" at bounding box center [429, 216] width 164 height 58
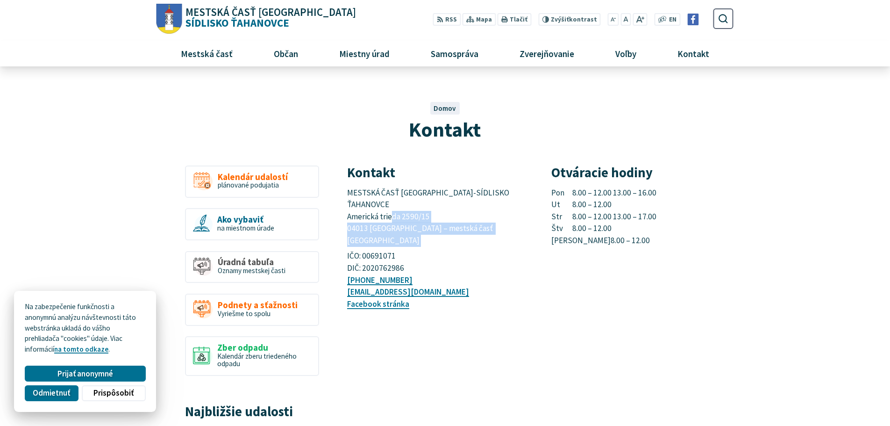
click at [417, 217] on span "MESTSKÁ ČASŤ KOŠICE-SÍDLISKO ŤAHANOVCE Americká trieda 2590/15 04013 Košice – m…" at bounding box center [429, 216] width 164 height 58
click at [417, 206] on span "MESTSKÁ ČASŤ KOŠICE-SÍDLISKO ŤAHANOVCE Americká trieda 2590/15 04013 Košice – m…" at bounding box center [429, 216] width 164 height 58
click at [419, 193] on span "MESTSKÁ ČASŤ KOŠICE-SÍDLISKO ŤAHANOVCE Americká trieda 2590/15 04013 Košice – m…" at bounding box center [429, 216] width 164 height 58
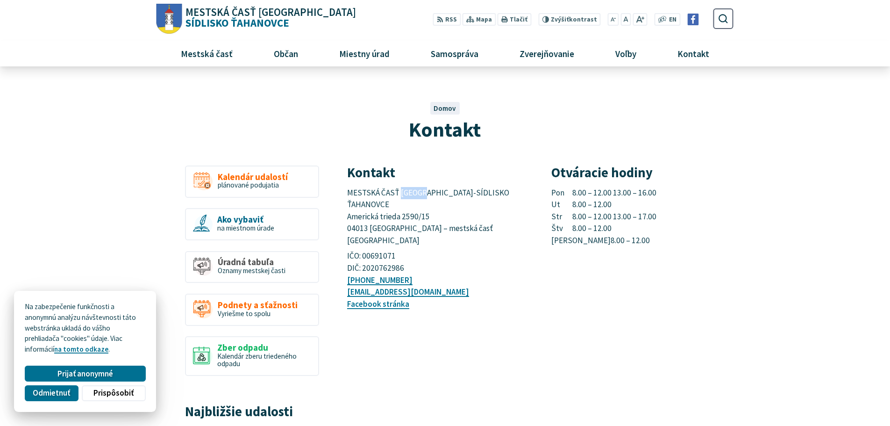
click at [419, 193] on span "MESTSKÁ ČASŤ KOŠICE-SÍDLISKO ŤAHANOVCE Americká trieda 2590/15 04013 Košice – m…" at bounding box center [429, 216] width 164 height 58
click at [416, 204] on span "MESTSKÁ ČASŤ KOŠICE-SÍDLISKO ŤAHANOVCE Americká trieda 2590/15 04013 Košice – m…" at bounding box center [429, 216] width 164 height 58
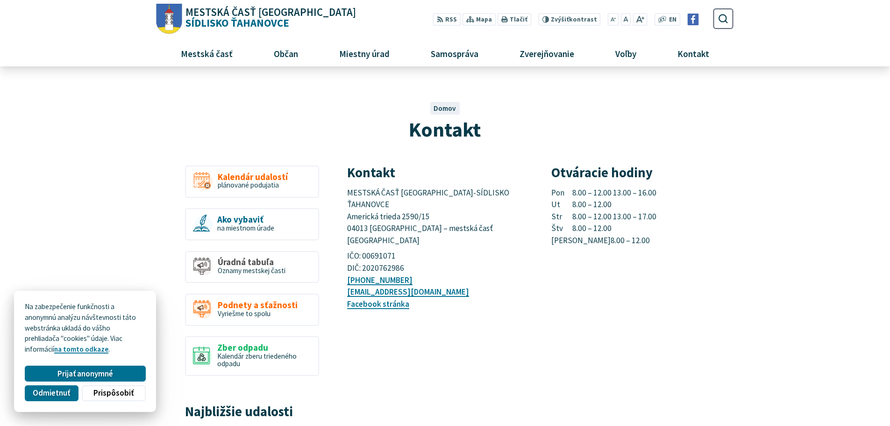
click at [417, 216] on span "MESTSKÁ ČASŤ KOŠICE-SÍDLISKO ŤAHANOVCE Americká trieda 2590/15 04013 Košice – m…" at bounding box center [429, 216] width 164 height 58
click at [419, 205] on span "MESTSKÁ ČASŤ KOŠICE-SÍDLISKO ŤAHANOVCE Americká trieda 2590/15 04013 Košice – m…" at bounding box center [429, 216] width 164 height 58
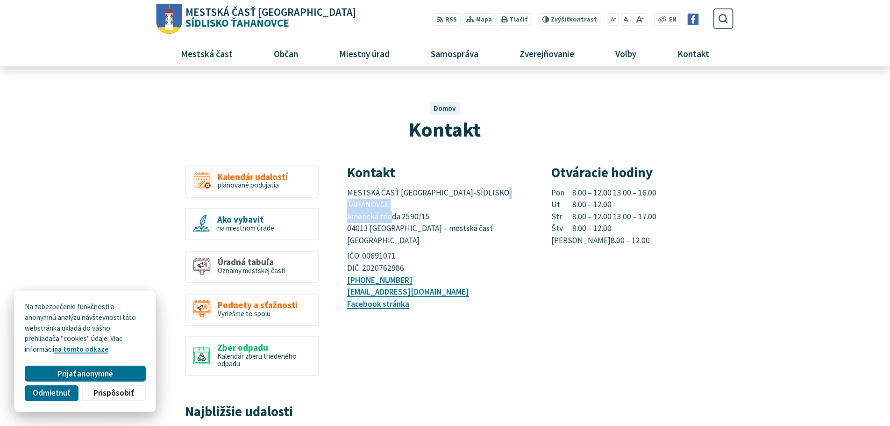
click at [419, 205] on span "MESTSKÁ ČASŤ KOŠICE-SÍDLISKO ŤAHANOVCE Americká trieda 2590/15 04013 Košice – m…" at bounding box center [429, 216] width 164 height 58
click at [418, 195] on span "MESTSKÁ ČASŤ KOŠICE-SÍDLISKO ŤAHANOVCE Americká trieda 2590/15 04013 Košice – m…" at bounding box center [429, 216] width 164 height 58
click at [419, 206] on span "MESTSKÁ ČASŤ KOŠICE-SÍDLISKO ŤAHANOVCE Americká trieda 2590/15 04013 Košice – m…" at bounding box center [429, 216] width 164 height 58
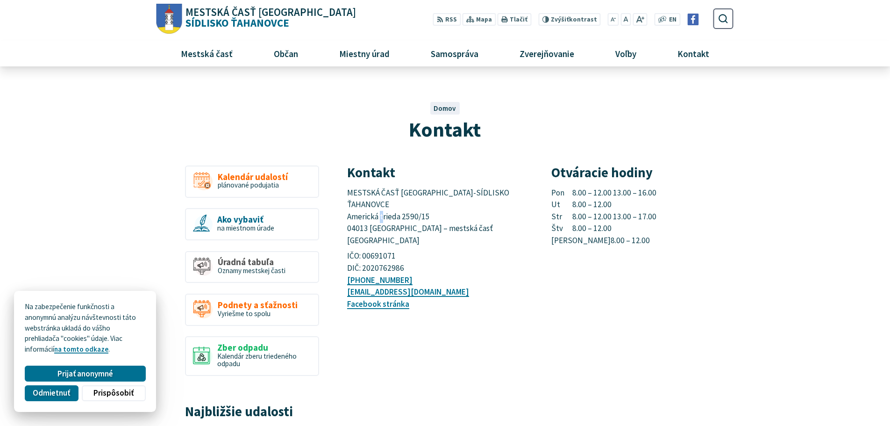
click at [419, 206] on span "MESTSKÁ ČASŤ KOŠICE-SÍDLISKO ŤAHANOVCE Americká trieda 2590/15 04013 Košice – m…" at bounding box center [429, 216] width 164 height 58
click at [418, 215] on span "MESTSKÁ ČASŤ KOŠICE-SÍDLISKO ŤAHANOVCE Americká trieda 2590/15 04013 Košice – m…" at bounding box center [429, 216] width 164 height 58
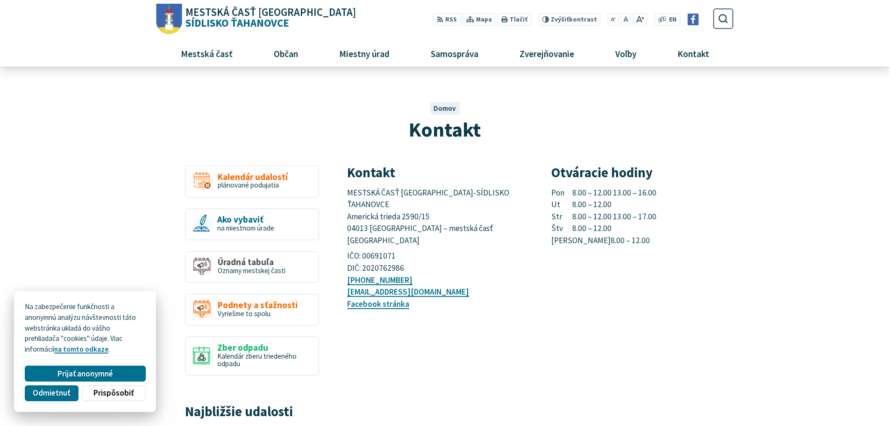
click at [418, 205] on span "MESTSKÁ ČASŤ KOŠICE-SÍDLISKO ŤAHANOVCE Americká trieda 2590/15 04013 Košice – m…" at bounding box center [429, 216] width 164 height 58
click at [417, 195] on span "MESTSKÁ ČASŤ KOŠICE-SÍDLISKO ŤAHANOVCE Americká trieda 2590/15 04013 Košice – m…" at bounding box center [429, 216] width 164 height 58
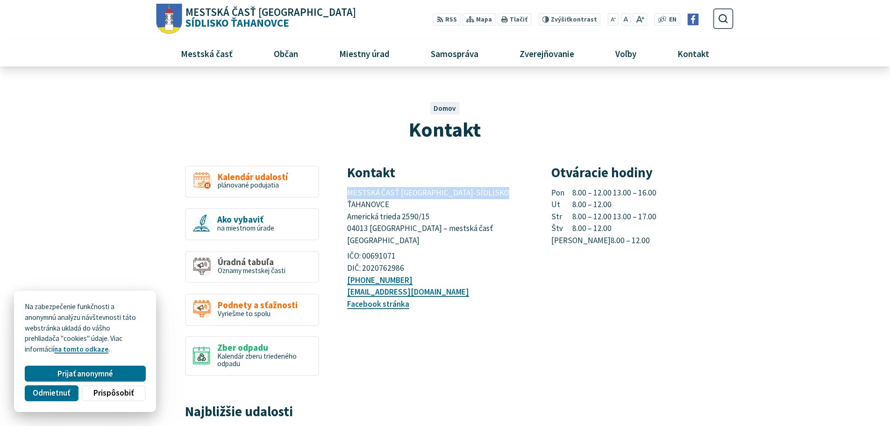
click at [417, 195] on span "MESTSKÁ ČASŤ KOŠICE-SÍDLISKO ŤAHANOVCE Americká trieda 2590/15 04013 Košice – m…" at bounding box center [429, 216] width 164 height 58
click at [420, 203] on span "MESTSKÁ ČASŤ KOŠICE-SÍDLISKO ŤAHANOVCE Americká trieda 2590/15 04013 Košice – m…" at bounding box center [429, 216] width 164 height 58
click at [418, 216] on span "MESTSKÁ ČASŤ KOŠICE-SÍDLISKO ŤAHANOVCE Americká trieda 2590/15 04013 Košice – m…" at bounding box center [429, 216] width 164 height 58
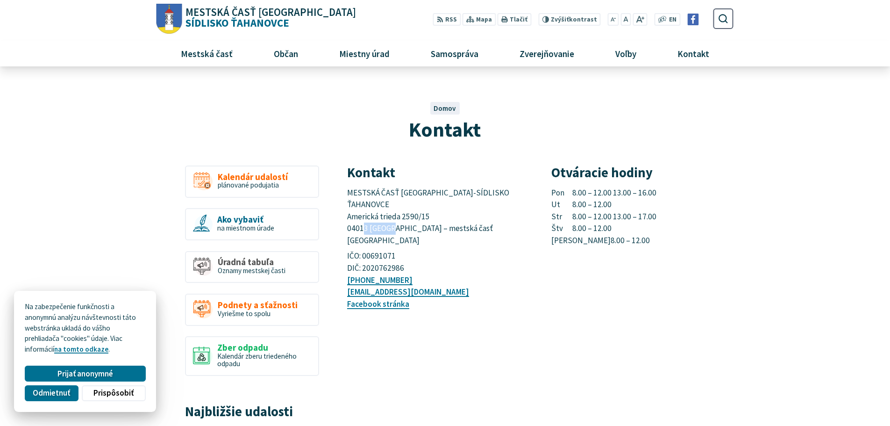
click at [418, 216] on span "MESTSKÁ ČASŤ KOŠICE-SÍDLISKO ŤAHANOVCE Americká trieda 2590/15 04013 Košice – m…" at bounding box center [429, 216] width 164 height 58
click at [418, 206] on span "MESTSKÁ ČASŤ KOŠICE-SÍDLISKO ŤAHANOVCE Americká trieda 2590/15 04013 Košice – m…" at bounding box center [429, 216] width 164 height 58
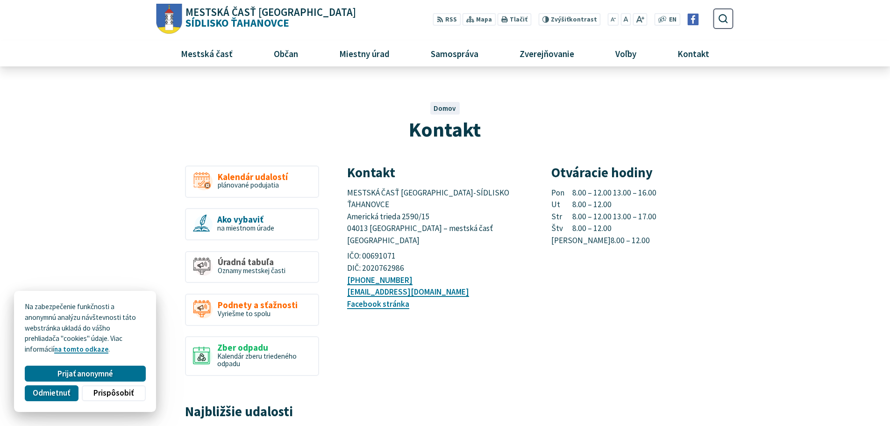
click at [419, 195] on span "MESTSKÁ ČASŤ KOŠICE-SÍDLISKO ŤAHANOVCE Americká trieda 2590/15 04013 Košice – m…" at bounding box center [429, 216] width 164 height 58
click at [419, 204] on span "MESTSKÁ ČASŤ KOŠICE-SÍDLISKO ŤAHANOVCE Americká trieda 2590/15 04013 Košice – m…" at bounding box center [429, 216] width 164 height 58
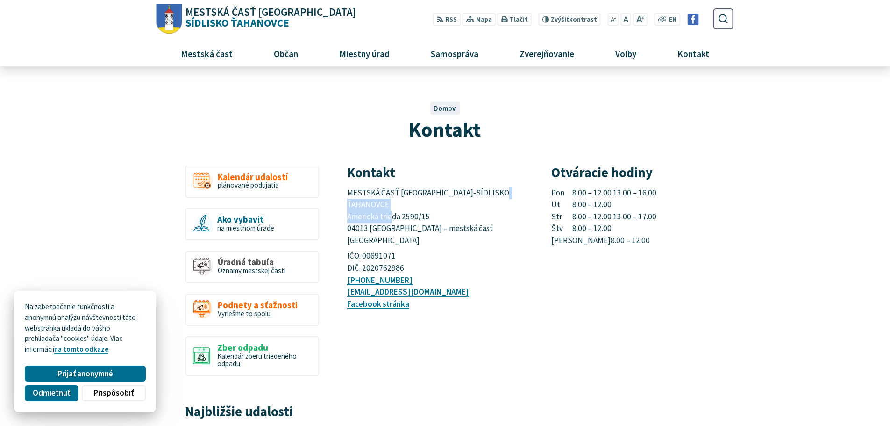
click at [419, 204] on span "MESTSKÁ ČASŤ KOŠICE-SÍDLISKO ŤAHANOVCE Americká trieda 2590/15 04013 Košice – m…" at bounding box center [429, 216] width 164 height 58
click at [419, 216] on span "MESTSKÁ ČASŤ KOŠICE-SÍDLISKO ŤAHANOVCE Americká trieda 2590/15 04013 Košice – m…" at bounding box center [429, 216] width 164 height 58
click at [420, 208] on span "MESTSKÁ ČASŤ KOŠICE-SÍDLISKO ŤAHANOVCE Americká trieda 2590/15 04013 Košice – m…" at bounding box center [429, 216] width 164 height 58
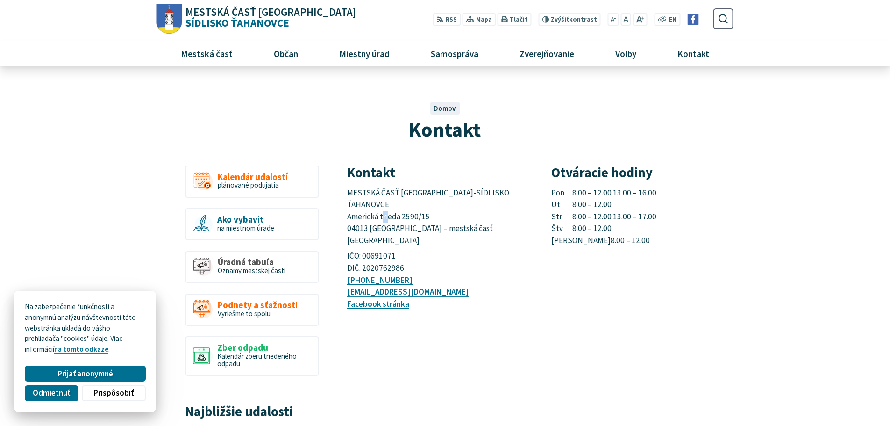
click at [420, 208] on span "MESTSKÁ ČASŤ KOŠICE-SÍDLISKO ŤAHANOVCE Americká trieda 2590/15 04013 Košice – m…" at bounding box center [429, 216] width 164 height 58
click at [418, 197] on span "MESTSKÁ ČASŤ KOŠICE-SÍDLISKO ŤAHANOVCE Americká trieda 2590/15 04013 Košice – m…" at bounding box center [429, 216] width 164 height 58
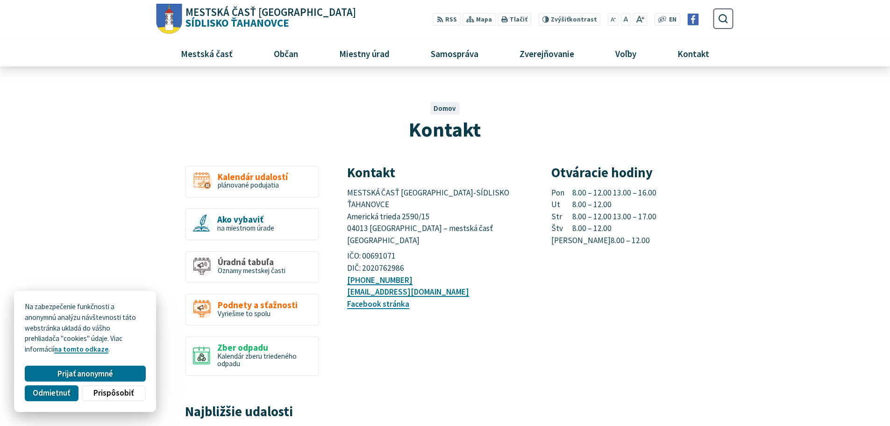
click at [417, 206] on span "MESTSKÁ ČASŤ KOŠICE-SÍDLISKO ŤAHANOVCE Americká trieda 2590/15 04013 Košice – m…" at bounding box center [429, 216] width 164 height 58
click at [419, 206] on span "MESTSKÁ ČASŤ KOŠICE-SÍDLISKO ŤAHANOVCE Americká trieda 2590/15 04013 Košice – m…" at bounding box center [429, 216] width 164 height 58
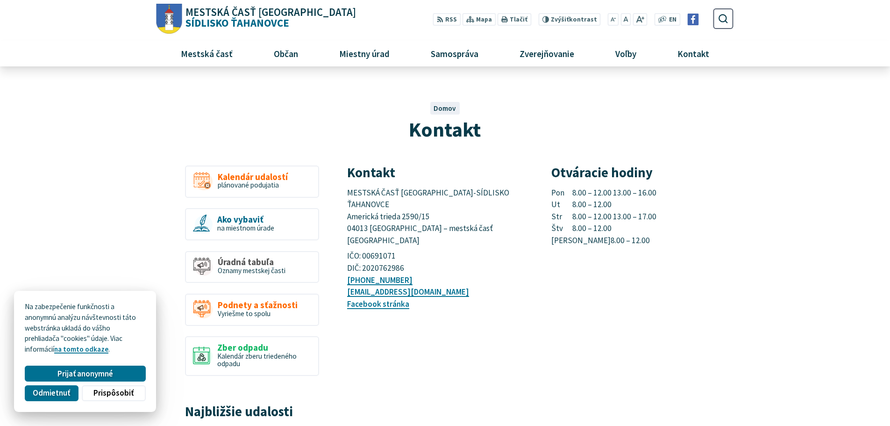
click at [419, 214] on span "MESTSKÁ ČASŤ KOŠICE-SÍDLISKO ŤAHANOVCE Americká trieda 2590/15 04013 Košice – m…" at bounding box center [429, 216] width 164 height 58
click at [419, 206] on span "MESTSKÁ ČASŤ KOŠICE-SÍDLISKO ŤAHANOVCE Americká trieda 2590/15 04013 Košice – m…" at bounding box center [429, 216] width 164 height 58
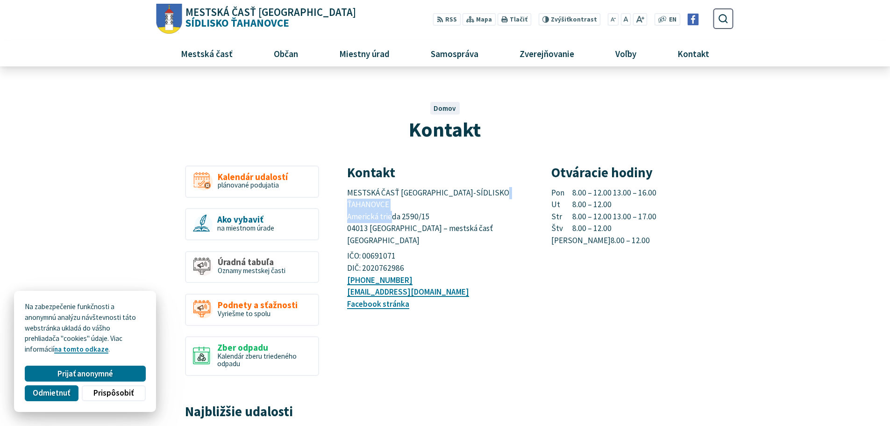
click at [419, 206] on span "MESTSKÁ ČASŤ KOŠICE-SÍDLISKO ŤAHANOVCE Americká trieda 2590/15 04013 Košice – m…" at bounding box center [429, 216] width 164 height 58
click at [419, 198] on p "MESTSKÁ ČASŤ KOŠICE-SÍDLISKO ŤAHANOVCE Americká trieda 2590/15 04013 Košice – m…" at bounding box center [438, 217] width 182 height 60
click at [419, 206] on span "MESTSKÁ ČASŤ KOŠICE-SÍDLISKO ŤAHANOVCE Americká trieda 2590/15 04013 Košice – m…" at bounding box center [429, 216] width 164 height 58
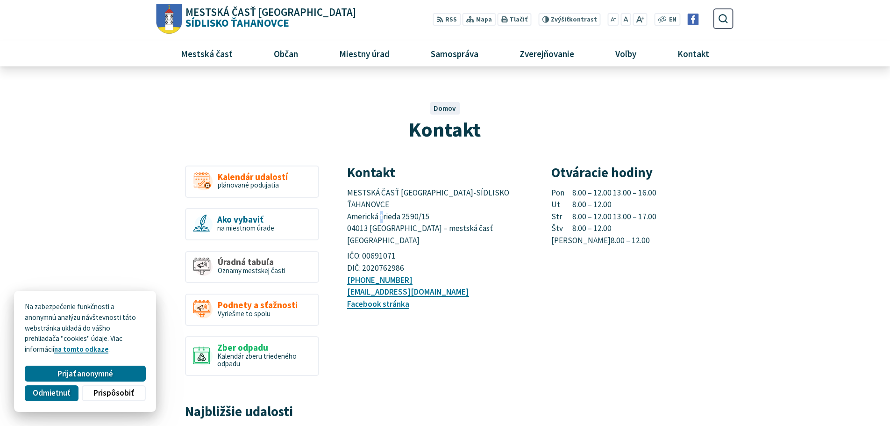
click at [419, 206] on span "MESTSKÁ ČASŤ KOŠICE-SÍDLISKO ŤAHANOVCE Americká trieda 2590/15 04013 Košice – m…" at bounding box center [429, 216] width 164 height 58
click at [419, 216] on span "MESTSKÁ ČASŤ KOŠICE-SÍDLISKO ŤAHANOVCE Americká trieda 2590/15 04013 Košice – m…" at bounding box center [429, 216] width 164 height 58
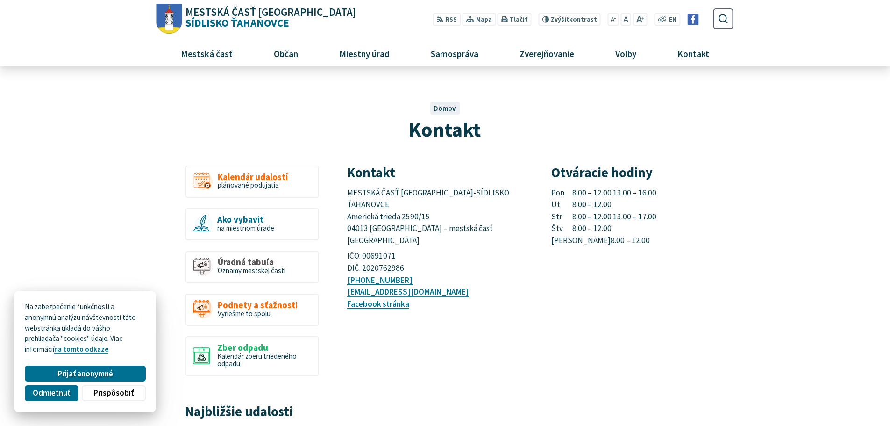
click at [416, 202] on span "MESTSKÁ ČASŤ KOŠICE-SÍDLISKO ŤAHANOVCE Americká trieda 2590/15 04013 Košice – m…" at bounding box center [429, 216] width 164 height 58
click at [416, 201] on span "MESTSKÁ ČASŤ KOŠICE-SÍDLISKO ŤAHANOVCE Americká trieda 2590/15 04013 Košice – m…" at bounding box center [429, 216] width 164 height 58
click at [418, 203] on span "MESTSKÁ ČASŤ KOŠICE-SÍDLISKO ŤAHANOVCE Americká trieda 2590/15 04013 Košice – m…" at bounding box center [429, 216] width 164 height 58
click at [417, 204] on span "MESTSKÁ ČASŤ KOŠICE-SÍDLISKO ŤAHANOVCE Americká trieda 2590/15 04013 Košice – m…" at bounding box center [429, 216] width 164 height 58
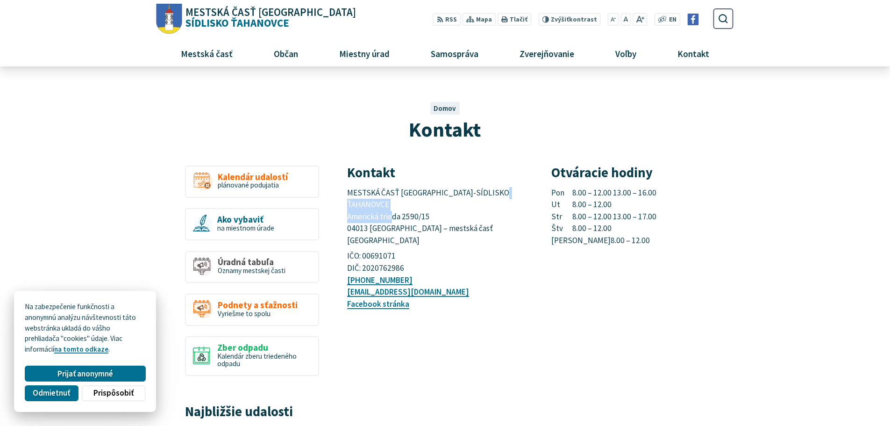
click at [417, 204] on span "MESTSKÁ ČASŤ KOŠICE-SÍDLISKO ŤAHANOVCE Americká trieda 2590/15 04013 Košice – m…" at bounding box center [429, 216] width 164 height 58
click at [419, 193] on span "MESTSKÁ ČASŤ KOŠICE-SÍDLISKO ŤAHANOVCE Americká trieda 2590/15 04013 Košice – m…" at bounding box center [429, 216] width 164 height 58
click at [419, 206] on span "MESTSKÁ ČASŤ KOŠICE-SÍDLISKO ŤAHANOVCE Americká trieda 2590/15 04013 Košice – m…" at bounding box center [429, 216] width 164 height 58
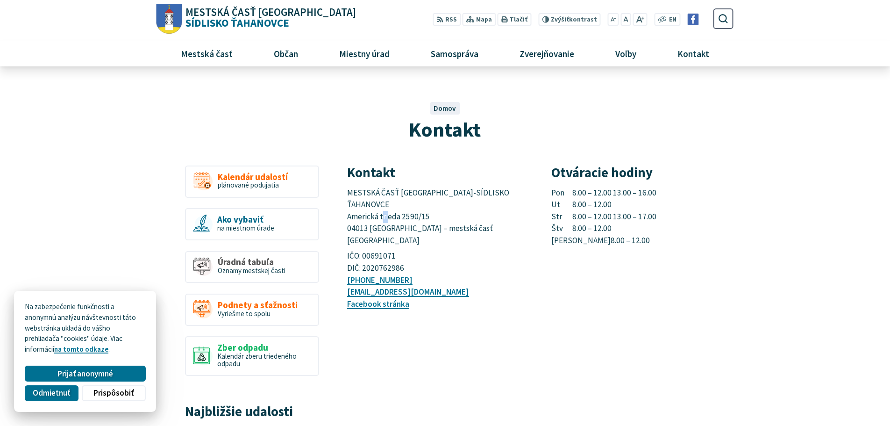
click at [419, 206] on span "MESTSKÁ ČASŤ KOŠICE-SÍDLISKO ŤAHANOVCE Americká trieda 2590/15 04013 Košice – m…" at bounding box center [429, 216] width 164 height 58
click at [418, 219] on span "MESTSKÁ ČASŤ KOŠICE-SÍDLISKO ŤAHANOVCE Americká trieda 2590/15 04013 Košice – m…" at bounding box center [429, 216] width 164 height 58
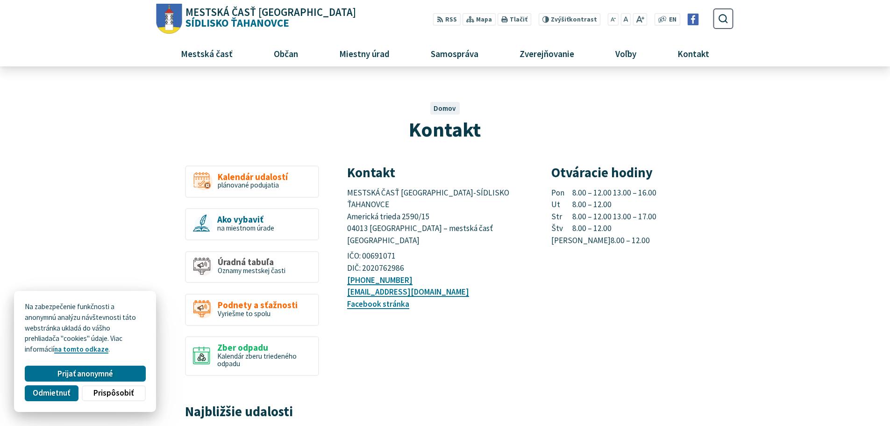
click at [416, 205] on span "MESTSKÁ ČASŤ KOŠICE-SÍDLISKO ŤAHANOVCE Americká trieda 2590/15 04013 Košice – m…" at bounding box center [429, 216] width 164 height 58
click at [417, 194] on span "MESTSKÁ ČASŤ KOŠICE-SÍDLISKO ŤAHANOVCE Americká trieda 2590/15 04013 Košice – m…" at bounding box center [429, 216] width 164 height 58
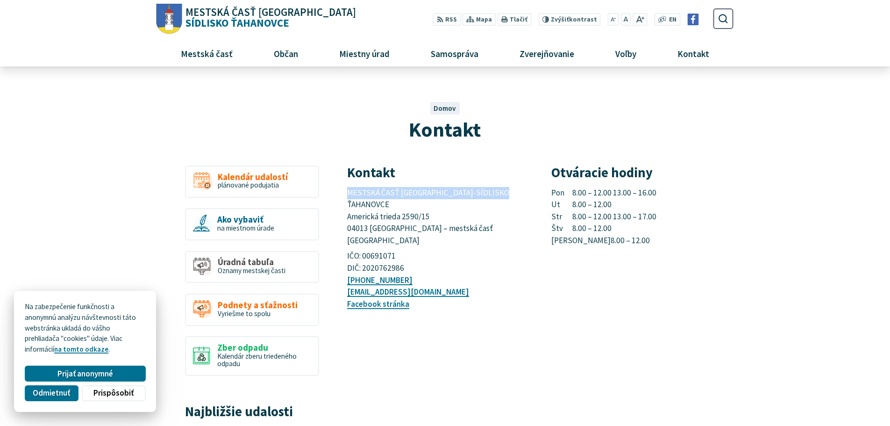
click at [417, 194] on span "MESTSKÁ ČASŤ KOŠICE-SÍDLISKO ŤAHANOVCE Americká trieda 2590/15 04013 Košice – m…" at bounding box center [429, 216] width 164 height 58
click at [419, 204] on span "MESTSKÁ ČASŤ KOŠICE-SÍDLISKO ŤAHANOVCE Americká trieda 2590/15 04013 Košice – m…" at bounding box center [429, 216] width 164 height 58
click at [416, 214] on span "MESTSKÁ ČASŤ KOŠICE-SÍDLISKO ŤAHANOVCE Americká trieda 2590/15 04013 Košice – m…" at bounding box center [429, 216] width 164 height 58
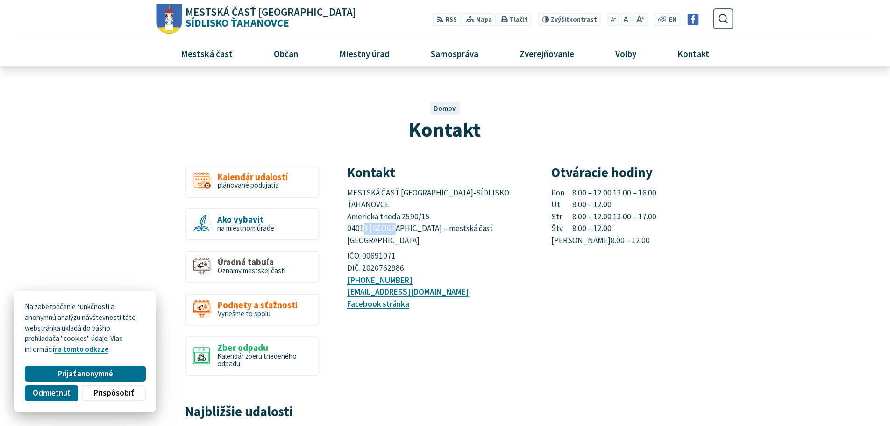
click at [416, 214] on span "MESTSKÁ ČASŤ KOŠICE-SÍDLISKO ŤAHANOVCE Americká trieda 2590/15 04013 Košice – m…" at bounding box center [429, 216] width 164 height 58
click at [418, 205] on span "MESTSKÁ ČASŤ KOŠICE-SÍDLISKO ŤAHANOVCE Americká trieda 2590/15 04013 Košice – m…" at bounding box center [429, 216] width 164 height 58
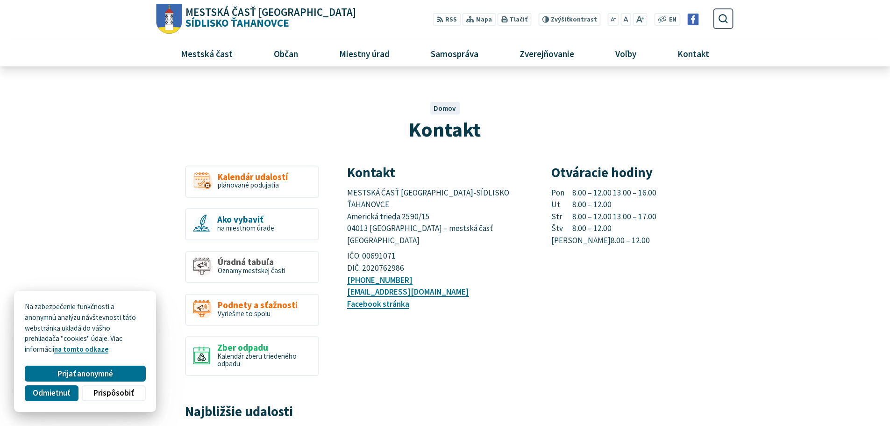
click at [419, 195] on span "MESTSKÁ ČASŤ KOŠICE-SÍDLISKO ŤAHANOVCE Americká trieda 2590/15 04013 Košice – m…" at bounding box center [429, 216] width 164 height 58
click at [420, 204] on span "MESTSKÁ ČASŤ KOŠICE-SÍDLISKO ŤAHANOVCE Americká trieda 2590/15 04013 Košice – m…" at bounding box center [429, 216] width 164 height 58
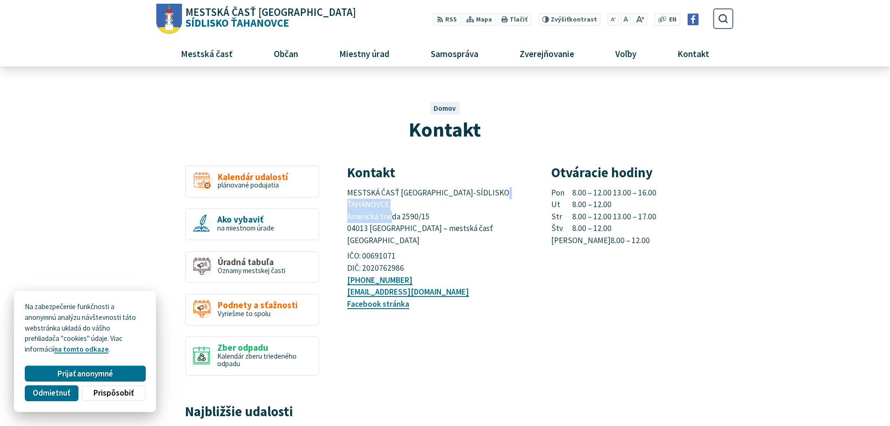
click at [420, 204] on span "MESTSKÁ ČASŤ KOŠICE-SÍDLISKO ŤAHANOVCE Americká trieda 2590/15 04013 Košice – m…" at bounding box center [429, 216] width 164 height 58
click at [418, 215] on span "MESTSKÁ ČASŤ KOŠICE-SÍDLISKO ŤAHANOVCE Americká trieda 2590/15 04013 Košice – m…" at bounding box center [429, 216] width 164 height 58
click at [418, 205] on span "MESTSKÁ ČASŤ KOŠICE-SÍDLISKO ŤAHANOVCE Americká trieda 2590/15 04013 Košice – m…" at bounding box center [429, 216] width 164 height 58
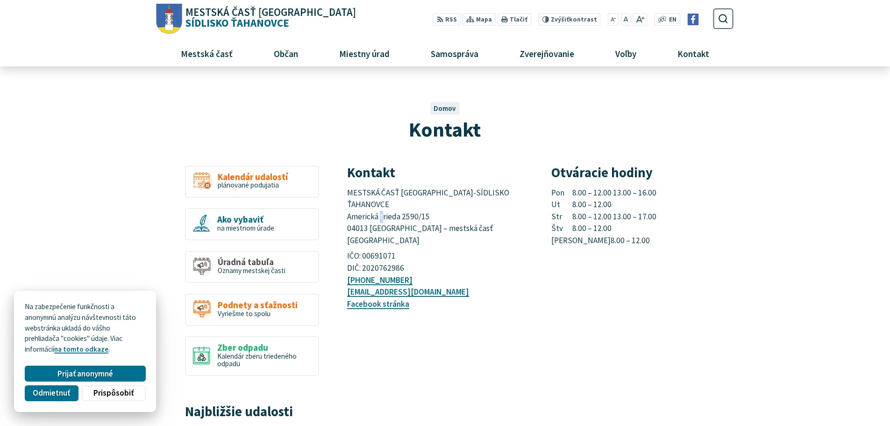
click at [418, 205] on span "MESTSKÁ ČASŤ KOŠICE-SÍDLISKO ŤAHANOVCE Americká trieda 2590/15 04013 Košice – m…" at bounding box center [429, 216] width 164 height 58
click at [418, 195] on span "MESTSKÁ ČASŤ KOŠICE-SÍDLISKO ŤAHANOVCE Americká trieda 2590/15 04013 Košice – m…" at bounding box center [429, 216] width 164 height 58
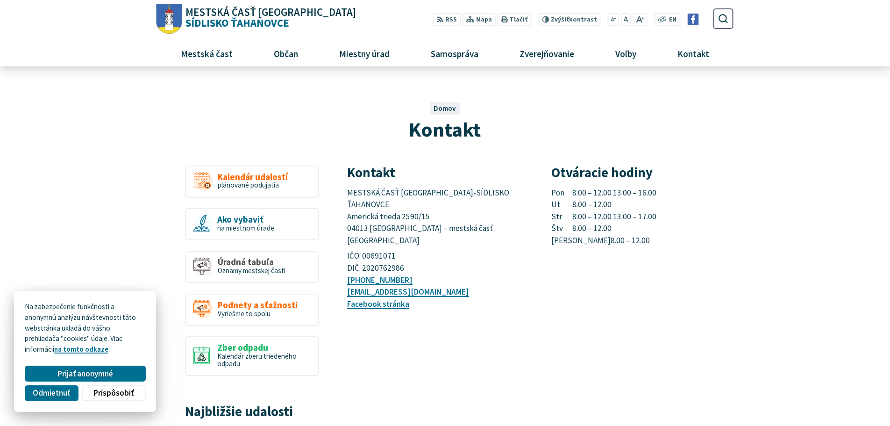
click at [418, 205] on span "MESTSKÁ ČASŤ KOŠICE-SÍDLISKO ŤAHANOVCE Americká trieda 2590/15 04013 Košice – m…" at bounding box center [429, 216] width 164 height 58
click at [420, 215] on span "MESTSKÁ ČASŤ KOŠICE-SÍDLISKO ŤAHANOVCE Americká trieda 2590/15 04013 Košice – m…" at bounding box center [429, 216] width 164 height 58
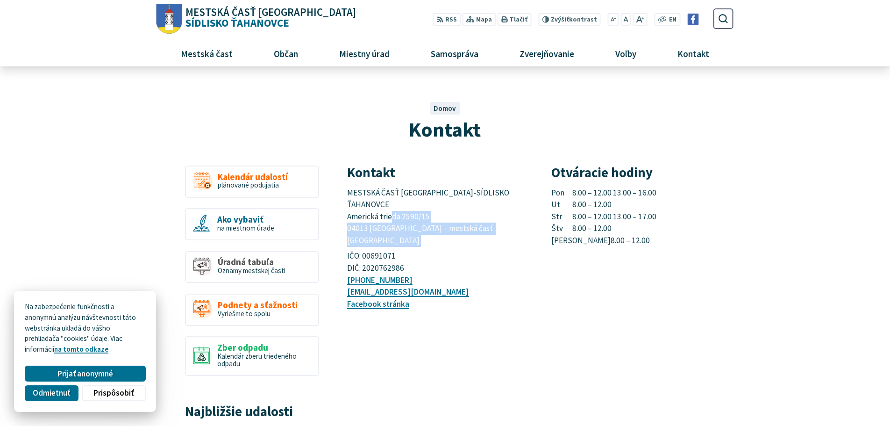
click at [420, 215] on span "MESTSKÁ ČASŤ KOŠICE-SÍDLISKO ŤAHANOVCE Americká trieda 2590/15 04013 Košice – m…" at bounding box center [429, 216] width 164 height 58
click at [418, 207] on span "MESTSKÁ ČASŤ KOŠICE-SÍDLISKO ŤAHANOVCE Americká trieda 2590/15 04013 Košice – m…" at bounding box center [429, 216] width 164 height 58
click at [416, 194] on span "MESTSKÁ ČASŤ KOŠICE-SÍDLISKO ŤAHANOVCE Americká trieda 2590/15 04013 Košice – m…" at bounding box center [429, 216] width 164 height 58
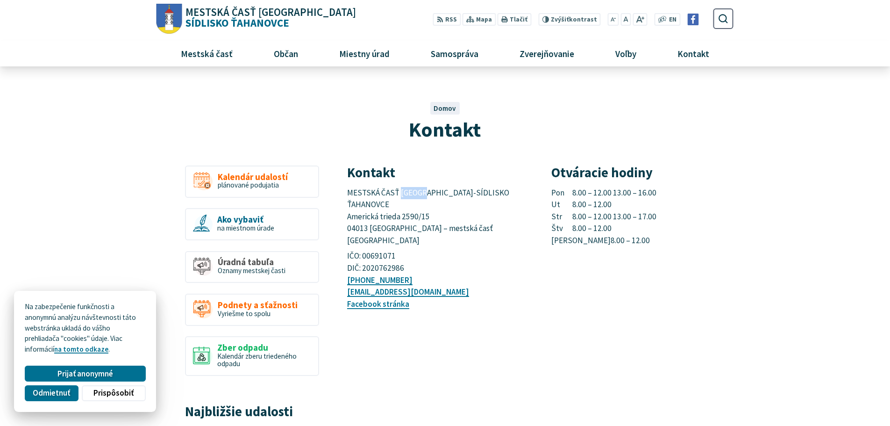
click at [416, 194] on span "MESTSKÁ ČASŤ KOŠICE-SÍDLISKO ŤAHANOVCE Americká trieda 2590/15 04013 Košice – m…" at bounding box center [429, 216] width 164 height 58
click at [420, 203] on span "MESTSKÁ ČASŤ KOŠICE-SÍDLISKO ŤAHANOVCE Americká trieda 2590/15 04013 Košice – m…" at bounding box center [429, 216] width 164 height 58
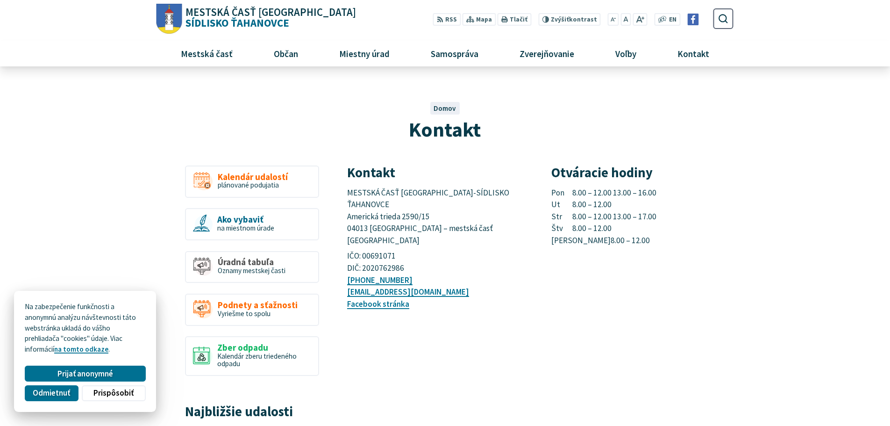
click at [419, 215] on span "MESTSKÁ ČASŤ KOŠICE-SÍDLISKO ŤAHANOVCE Americká trieda 2590/15 04013 Košice – m…" at bounding box center [429, 216] width 164 height 58
click at [417, 205] on span "MESTSKÁ ČASŤ KOŠICE-SÍDLISKO ŤAHANOVCE Americká trieda 2590/15 04013 Košice – m…" at bounding box center [429, 216] width 164 height 58
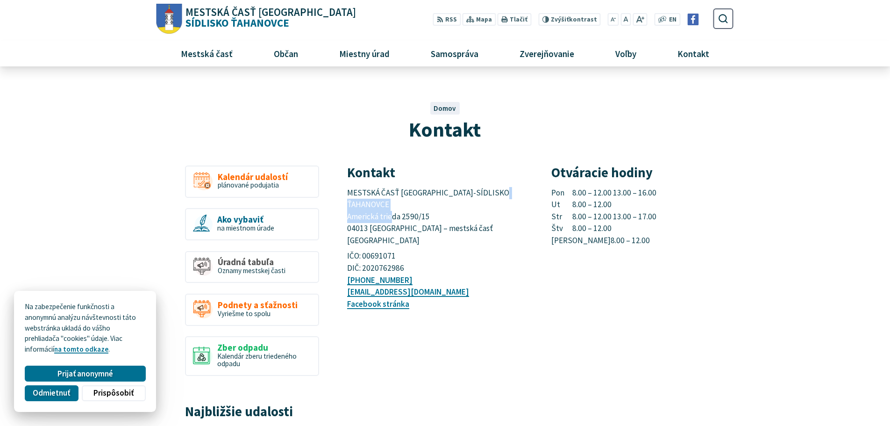
click at [417, 205] on span "MESTSKÁ ČASŤ KOŠICE-SÍDLISKO ŤAHANOVCE Americká trieda 2590/15 04013 Košice – m…" at bounding box center [429, 216] width 164 height 58
click at [419, 193] on span "MESTSKÁ ČASŤ KOŠICE-SÍDLISKO ŤAHANOVCE Americká trieda 2590/15 04013 Košice – m…" at bounding box center [429, 216] width 164 height 58
click at [422, 203] on span "MESTSKÁ ČASŤ KOŠICE-SÍDLISKO ŤAHANOVCE Americká trieda 2590/15 04013 Košice – m…" at bounding box center [429, 216] width 164 height 58
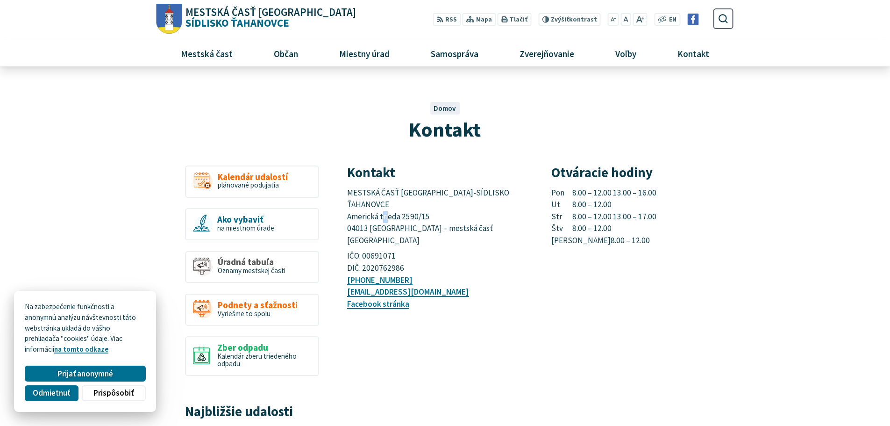
click at [422, 203] on span "MESTSKÁ ČASŤ KOŠICE-SÍDLISKO ŤAHANOVCE Americká trieda 2590/15 04013 Košice – m…" at bounding box center [429, 216] width 164 height 58
click at [420, 214] on span "MESTSKÁ ČASŤ KOŠICE-SÍDLISKO ŤAHANOVCE Americká trieda 2590/15 04013 Košice – m…" at bounding box center [429, 216] width 164 height 58
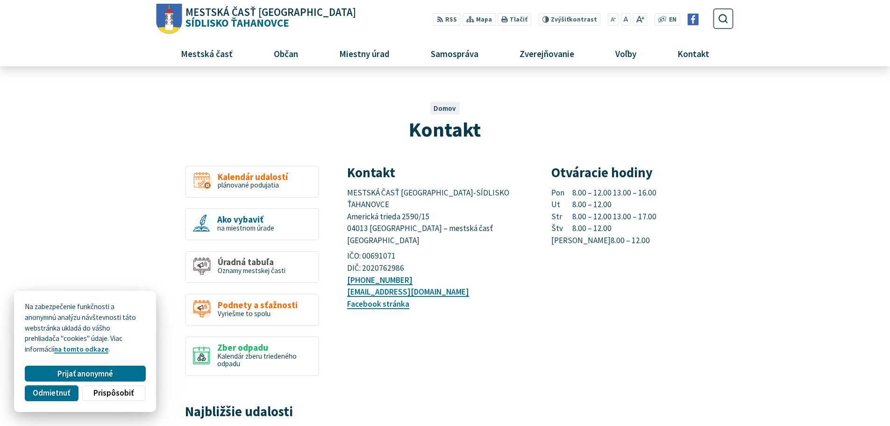
click at [417, 205] on span "MESTSKÁ ČASŤ KOŠICE-SÍDLISKO ŤAHANOVCE Americká trieda 2590/15 04013 Košice – m…" at bounding box center [429, 216] width 164 height 58
click at [420, 193] on span "MESTSKÁ ČASŤ KOŠICE-SÍDLISKO ŤAHANOVCE Americká trieda 2590/15 04013 Košice – m…" at bounding box center [429, 216] width 164 height 58
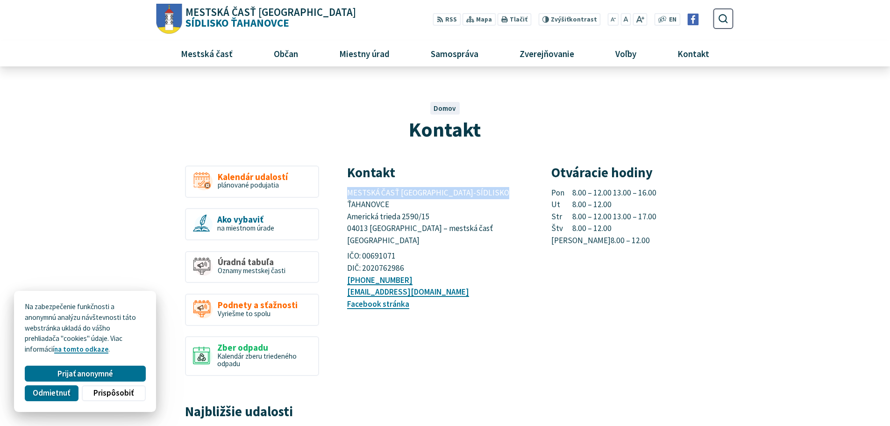
click at [420, 193] on span "MESTSKÁ ČASŤ KOŠICE-SÍDLISKO ŤAHANOVCE Americká trieda 2590/15 04013 Košice – m…" at bounding box center [429, 216] width 164 height 58
click at [419, 203] on span "MESTSKÁ ČASŤ KOŠICE-SÍDLISKO ŤAHANOVCE Americká trieda 2590/15 04013 Košice – m…" at bounding box center [429, 216] width 164 height 58
click at [418, 213] on span "MESTSKÁ ČASŤ KOŠICE-SÍDLISKO ŤAHANOVCE Americká trieda 2590/15 04013 Košice – m…" at bounding box center [429, 216] width 164 height 58
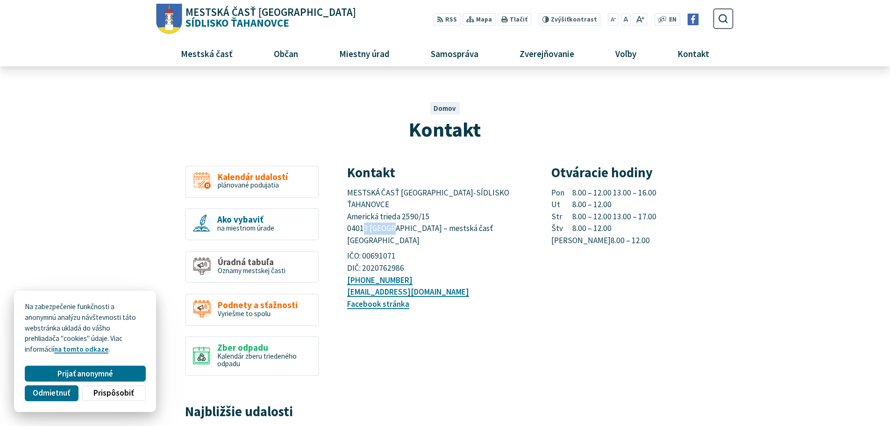
click at [418, 213] on span "MESTSKÁ ČASŤ KOŠICE-SÍDLISKO ŤAHANOVCE Americká trieda 2590/15 04013 Košice – m…" at bounding box center [429, 216] width 164 height 58
click at [418, 206] on span "MESTSKÁ ČASŤ KOŠICE-SÍDLISKO ŤAHANOVCE Americká trieda 2590/15 04013 Košice – m…" at bounding box center [429, 216] width 164 height 58
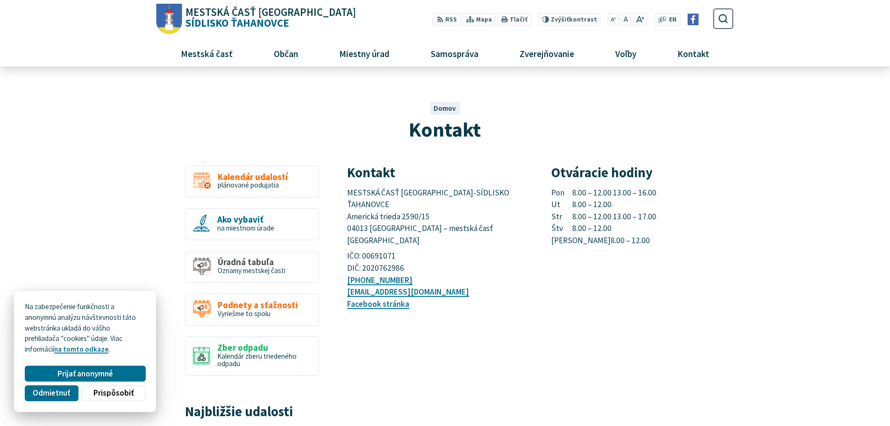
click at [420, 194] on span "MESTSKÁ ČASŤ KOŠICE-SÍDLISKO ŤAHANOVCE Americká trieda 2590/15 04013 Košice – m…" at bounding box center [429, 216] width 164 height 58
click at [420, 205] on span "MESTSKÁ ČASŤ KOŠICE-SÍDLISKO ŤAHANOVCE Americká trieda 2590/15 04013 Košice – m…" at bounding box center [429, 216] width 164 height 58
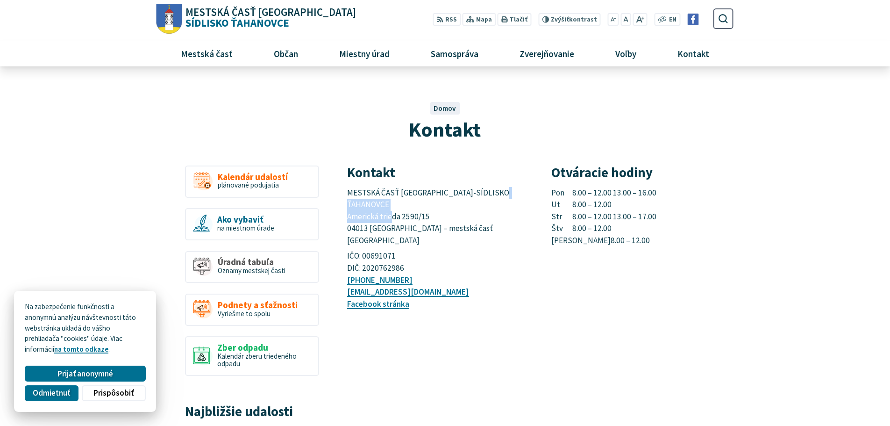
click at [420, 205] on span "MESTSKÁ ČASŤ KOŠICE-SÍDLISKO ŤAHANOVCE Americká trieda 2590/15 04013 Košice – m…" at bounding box center [429, 216] width 164 height 58
click at [418, 216] on span "MESTSKÁ ČASŤ KOŠICE-SÍDLISKO ŤAHANOVCE Americká trieda 2590/15 04013 Košice – m…" at bounding box center [429, 216] width 164 height 58
click at [417, 206] on span "MESTSKÁ ČASŤ KOŠICE-SÍDLISKO ŤAHANOVCE Americká trieda 2590/15 04013 Košice – m…" at bounding box center [429, 216] width 164 height 58
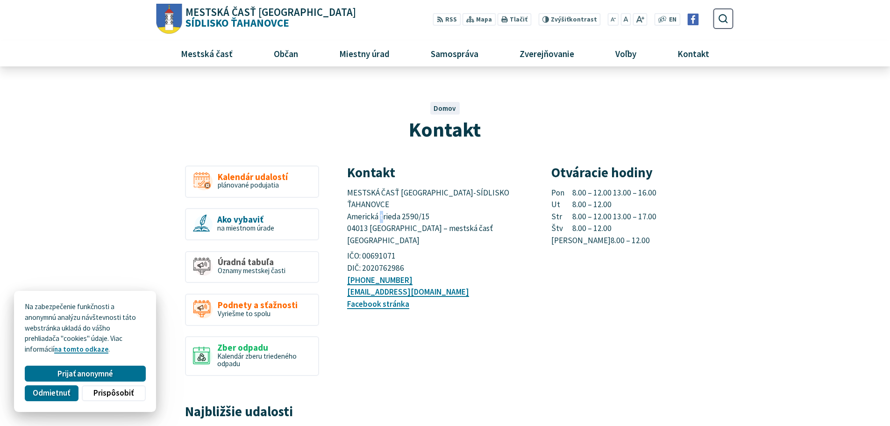
click at [417, 206] on span "MESTSKÁ ČASŤ KOŠICE-SÍDLISKO ŤAHANOVCE Americká trieda 2590/15 04013 Košice – m…" at bounding box center [429, 216] width 164 height 58
click at [420, 194] on span "MESTSKÁ ČASŤ KOŠICE-SÍDLISKO ŤAHANOVCE Americká trieda 2590/15 04013 Košice – m…" at bounding box center [429, 216] width 164 height 58
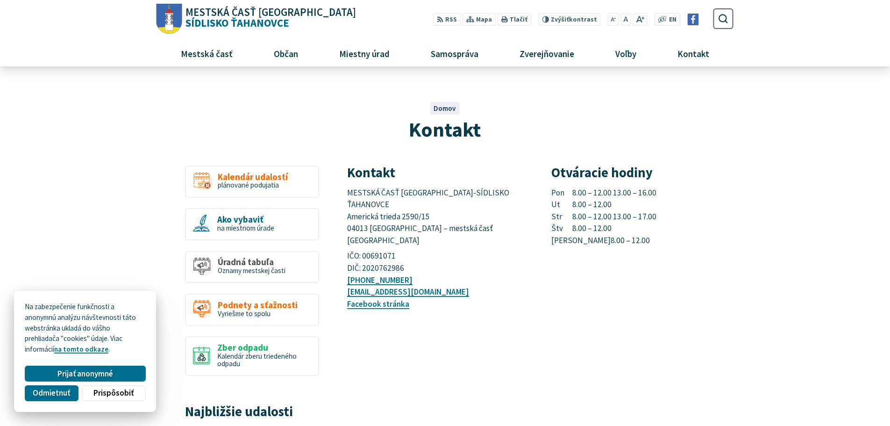
click at [420, 203] on span "MESTSKÁ ČASŤ KOŠICE-SÍDLISKO ŤAHANOVCE Americká trieda 2590/15 04013 Košice – m…" at bounding box center [429, 216] width 164 height 58
click at [417, 214] on span "MESTSKÁ ČASŤ KOŠICE-SÍDLISKO ŤAHANOVCE Americká trieda 2590/15 04013 Košice – m…" at bounding box center [429, 216] width 164 height 58
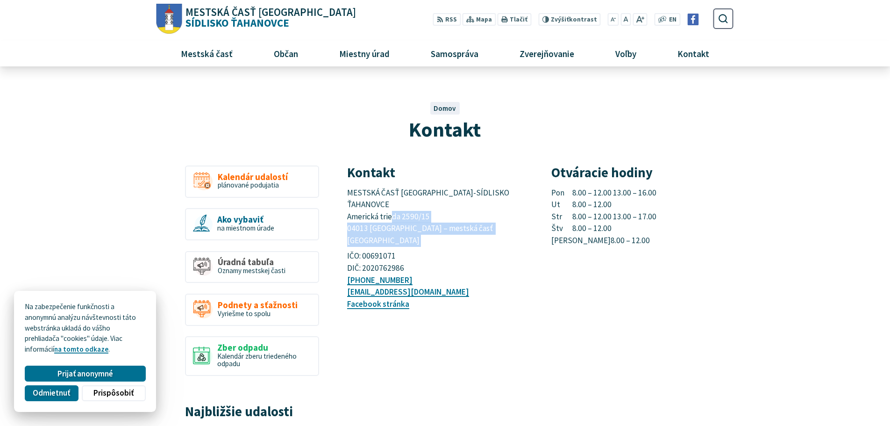
click at [417, 214] on span "MESTSKÁ ČASŤ KOŠICE-SÍDLISKO ŤAHANOVCE Americká trieda 2590/15 04013 Košice – m…" at bounding box center [429, 216] width 164 height 58
click at [417, 207] on span "MESTSKÁ ČASŤ KOŠICE-SÍDLISKO ŤAHANOVCE Americká trieda 2590/15 04013 Košice – m…" at bounding box center [429, 216] width 164 height 58
click at [416, 193] on span "MESTSKÁ ČASŤ KOŠICE-SÍDLISKO ŤAHANOVCE Americká trieda 2590/15 04013 Košice – m…" at bounding box center [429, 216] width 164 height 58
